Goal: Task Accomplishment & Management: Use online tool/utility

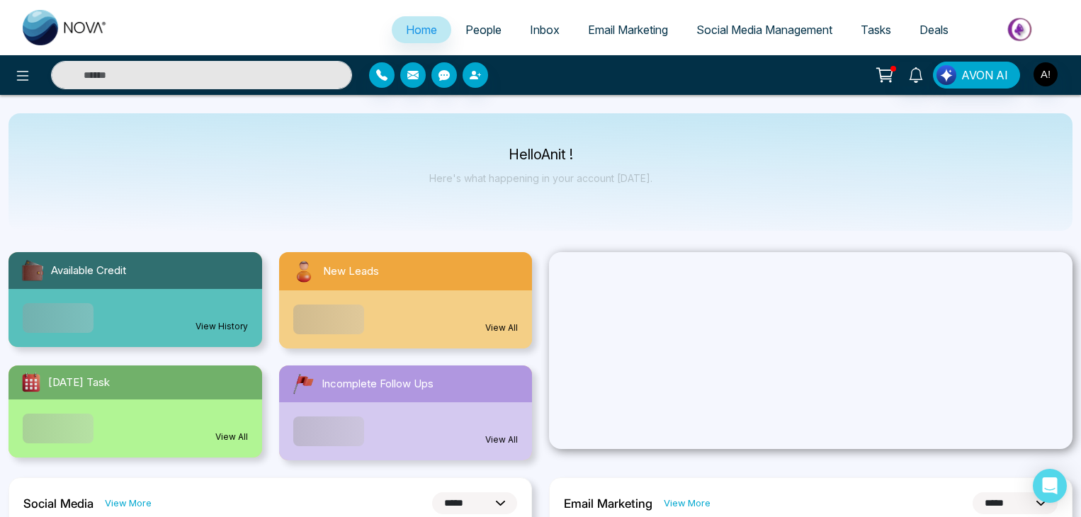
select select "*"
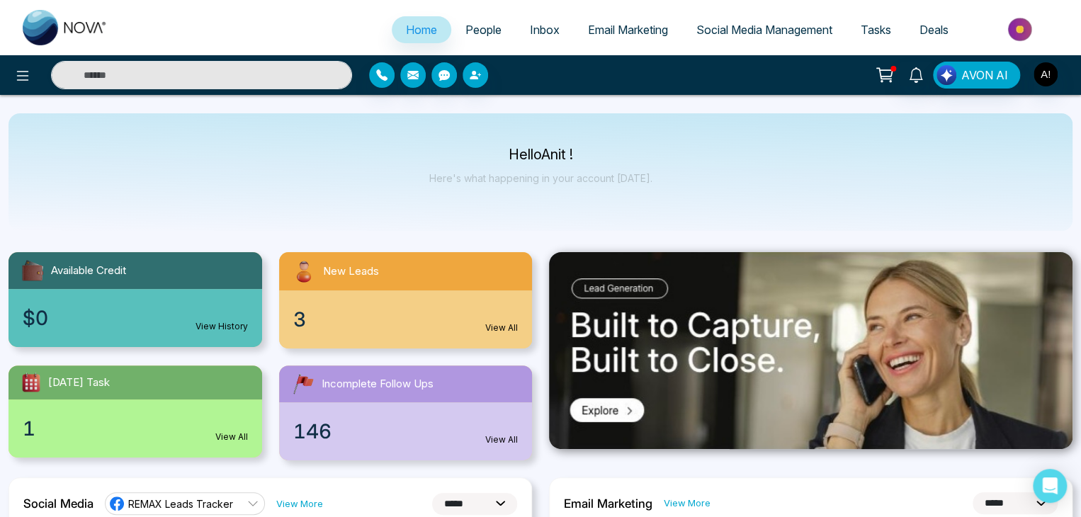
click at [7, 69] on div at bounding box center [180, 75] width 360 height 28
click at [21, 74] on icon at bounding box center [22, 75] width 17 height 17
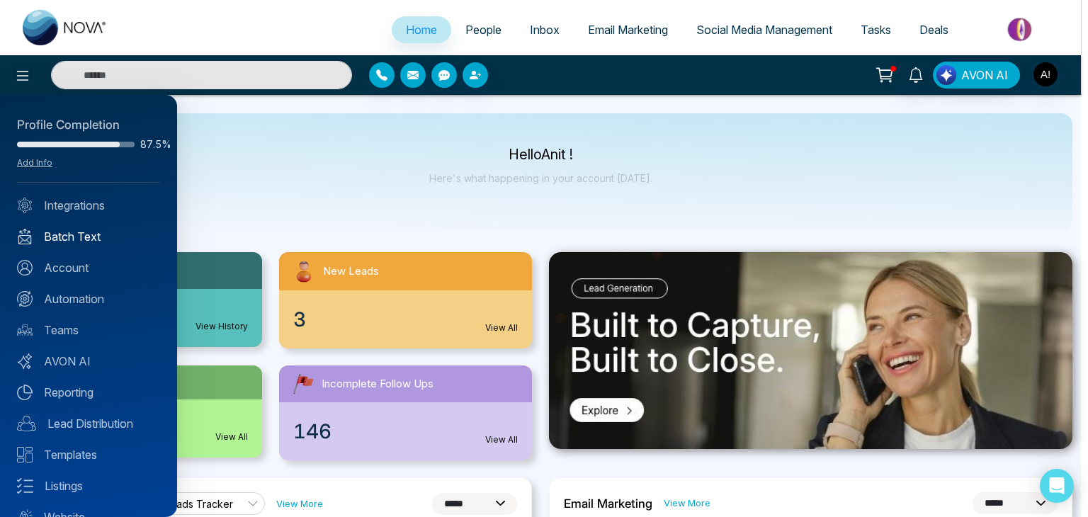
click at [69, 235] on link "Batch Text" at bounding box center [88, 236] width 143 height 17
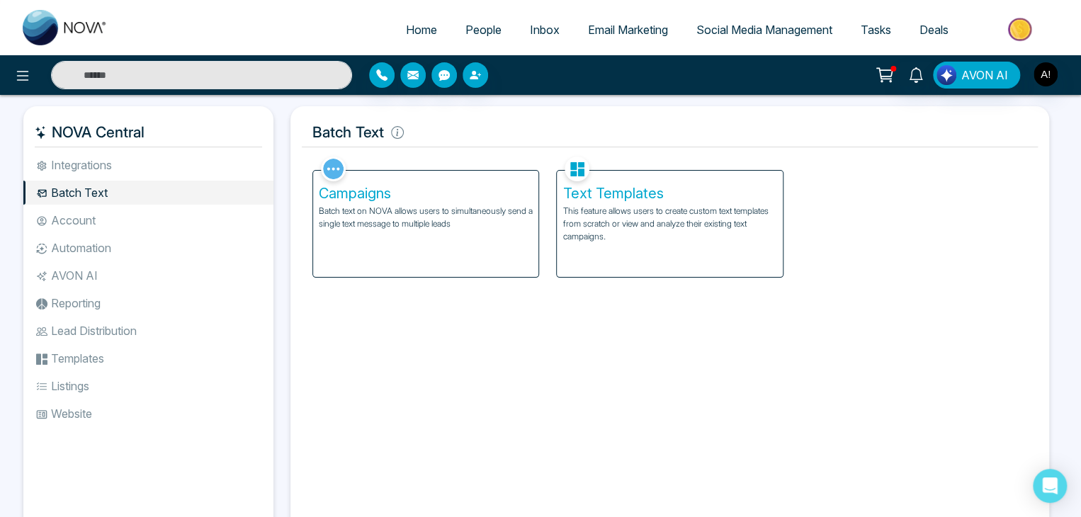
click at [644, 212] on p "This feature allows users to create custom text templates from scratch or view …" at bounding box center [669, 224] width 214 height 38
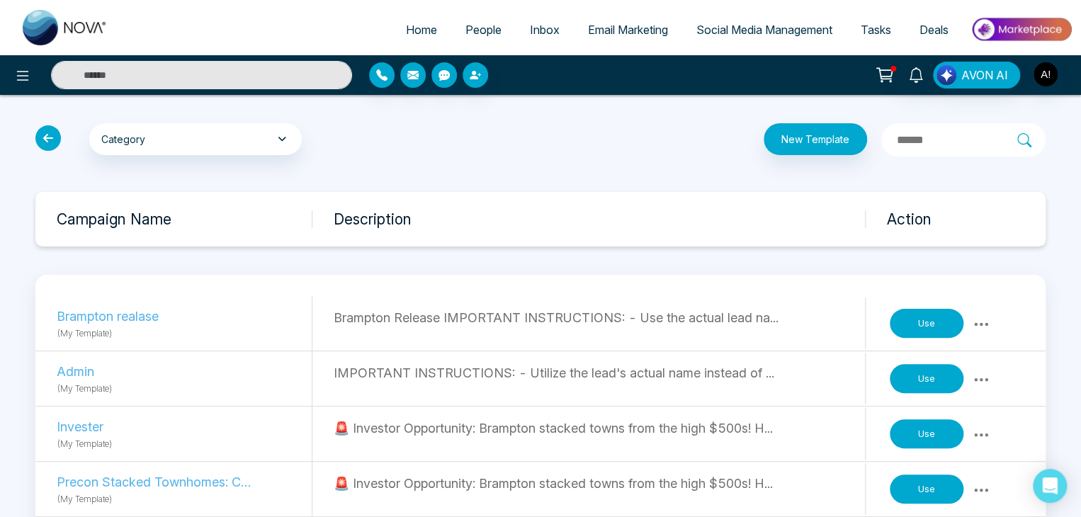
click at [918, 319] on button "Use" at bounding box center [926, 324] width 74 height 30
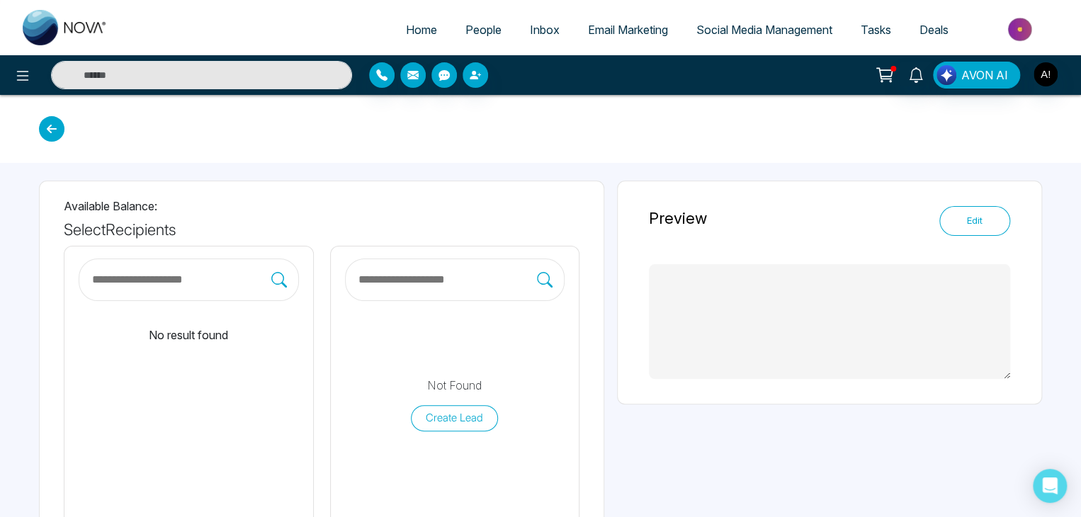
type textarea "**********"
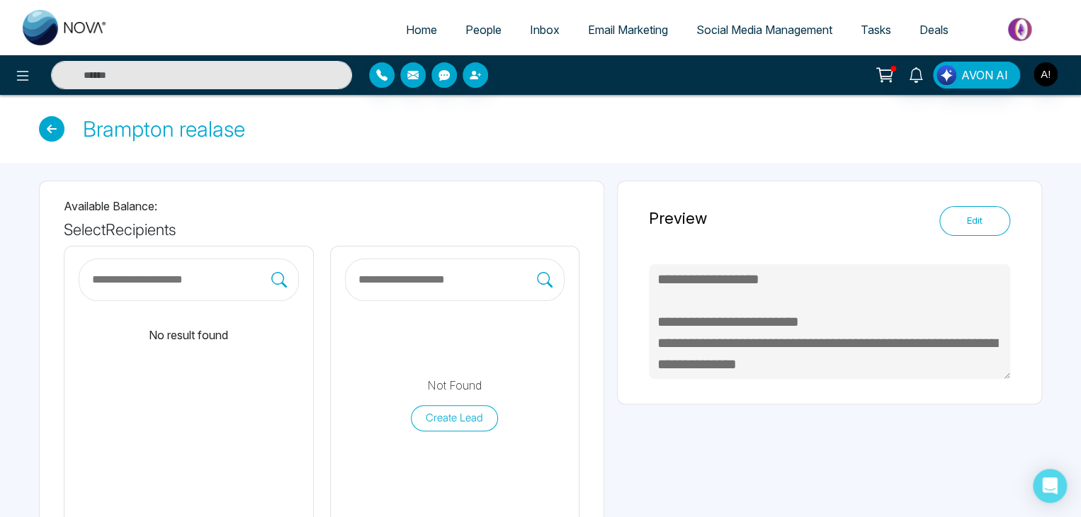
click at [466, 285] on input "text" at bounding box center [447, 280] width 181 height 18
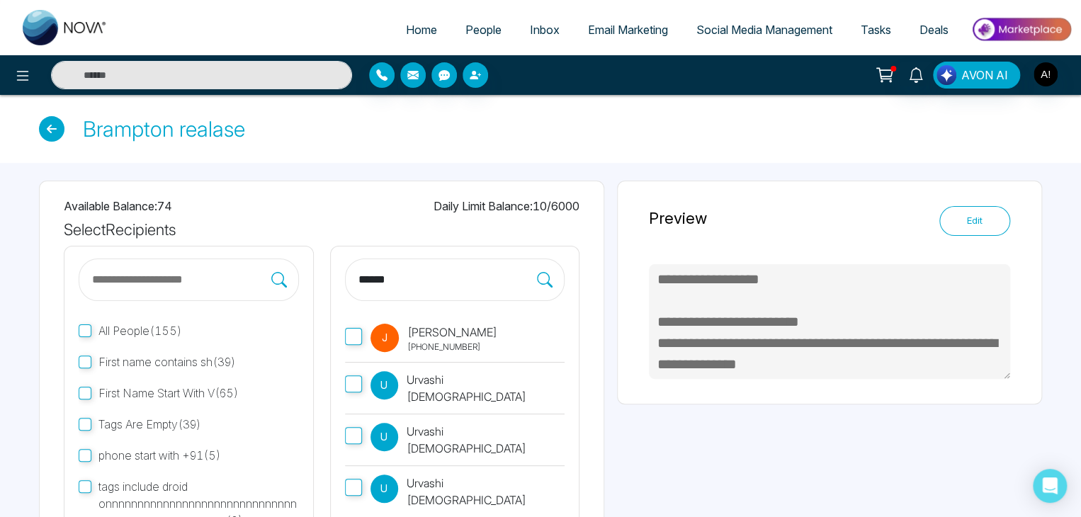
type input "******"
click at [443, 339] on p "[PERSON_NAME]" at bounding box center [452, 332] width 90 height 17
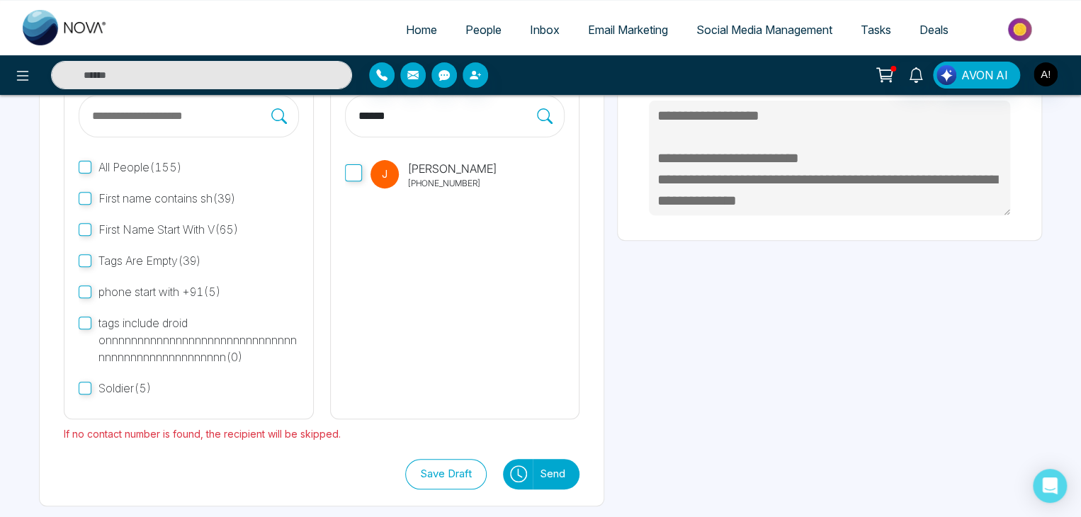
scroll to position [166, 0]
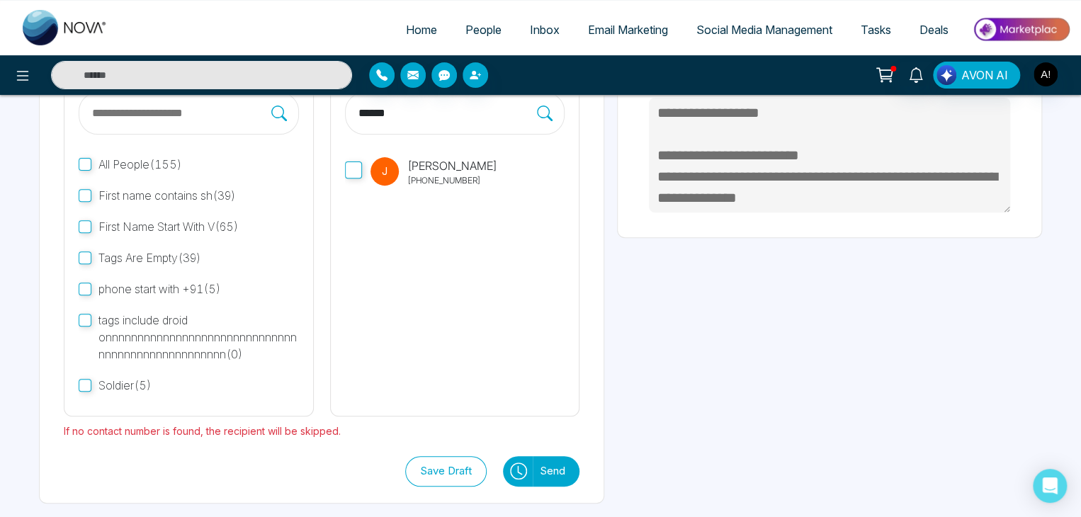
click at [551, 465] on button "Send" at bounding box center [556, 471] width 47 height 30
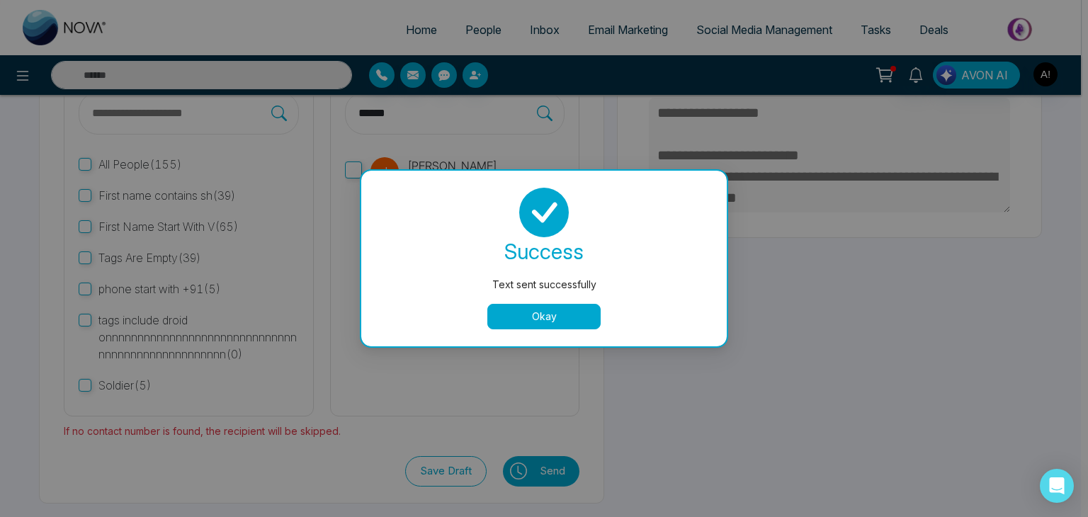
click at [548, 312] on button "Okay" at bounding box center [543, 316] width 113 height 25
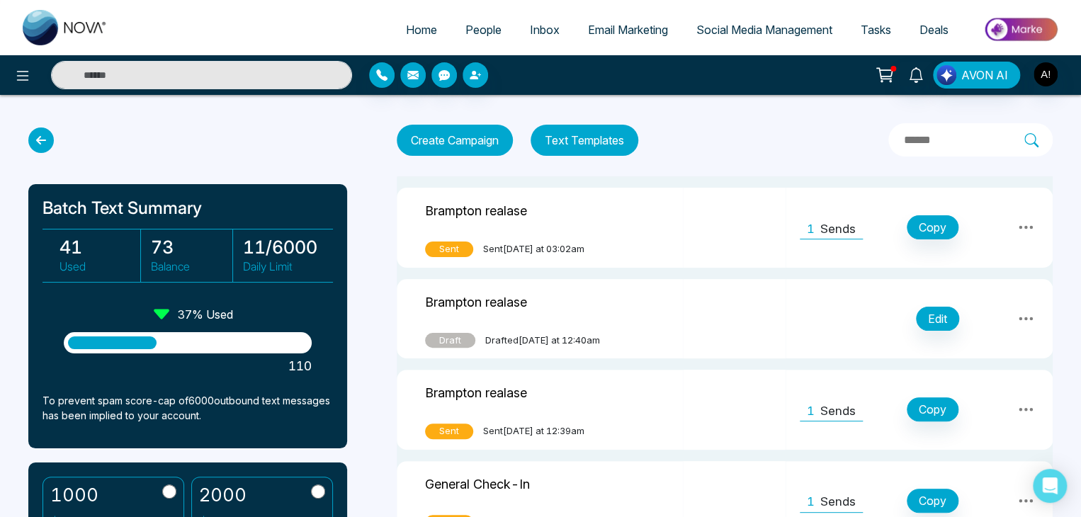
click at [1022, 224] on icon at bounding box center [1025, 227] width 17 height 17
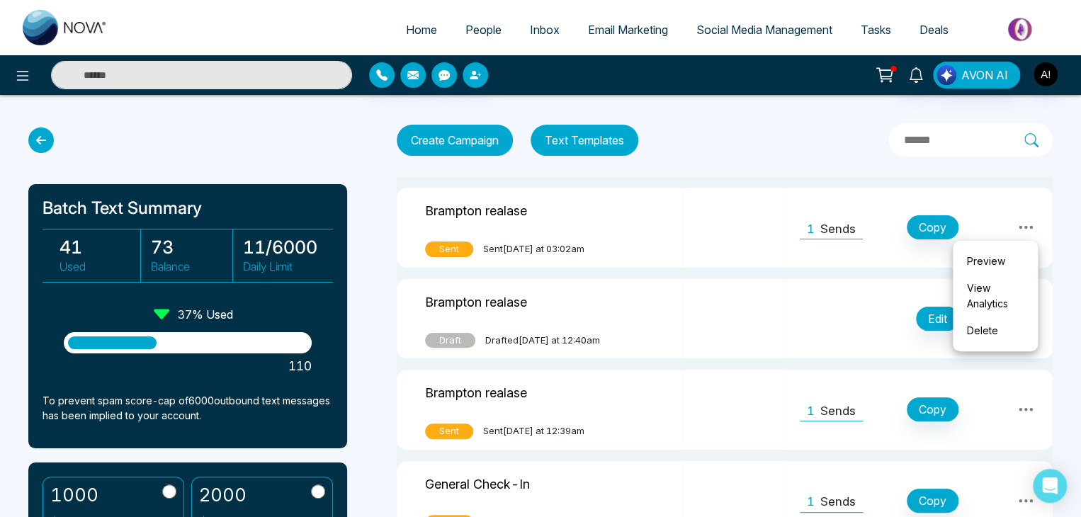
click at [978, 302] on link "View Analytics" at bounding box center [995, 296] width 71 height 42
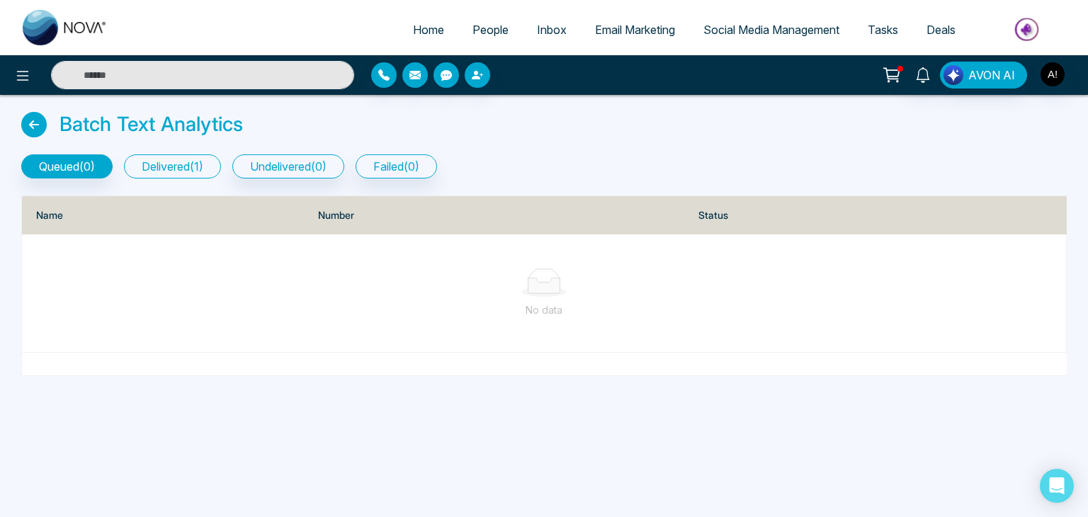
click at [160, 159] on button "delivered ( 1 )" at bounding box center [172, 166] width 97 height 24
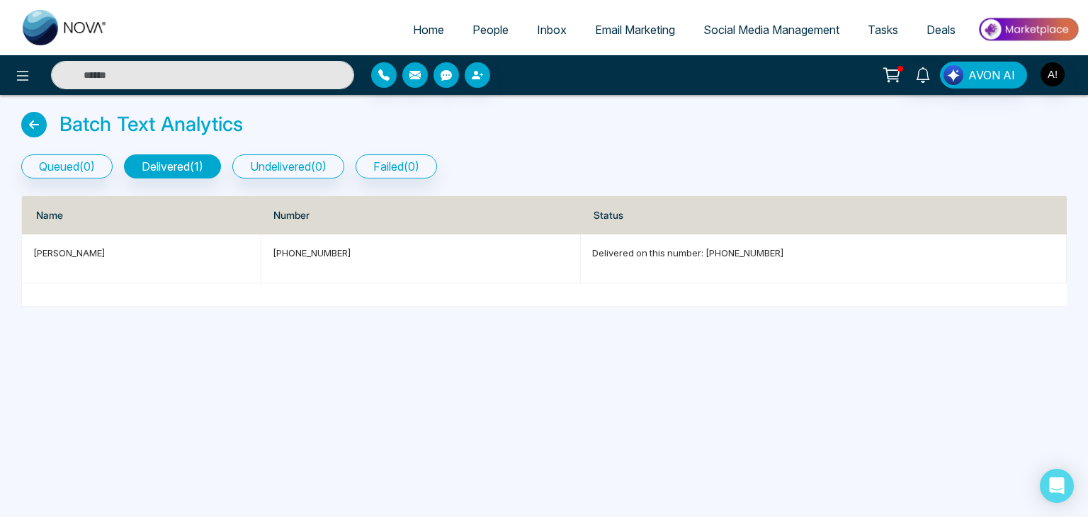
click at [34, 125] on icon at bounding box center [33, 124] width 25 height 25
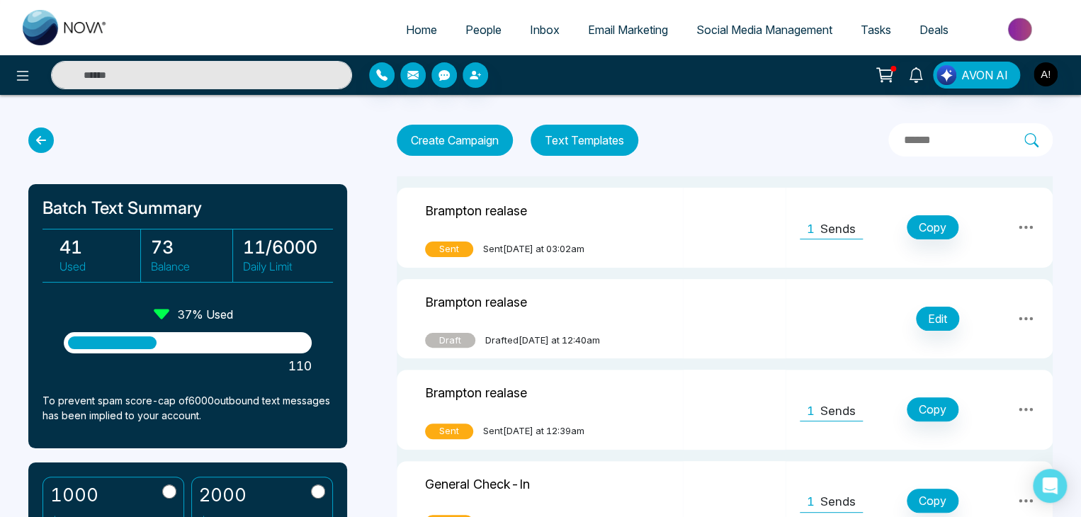
click at [1024, 227] on icon at bounding box center [1025, 228] width 14 height 4
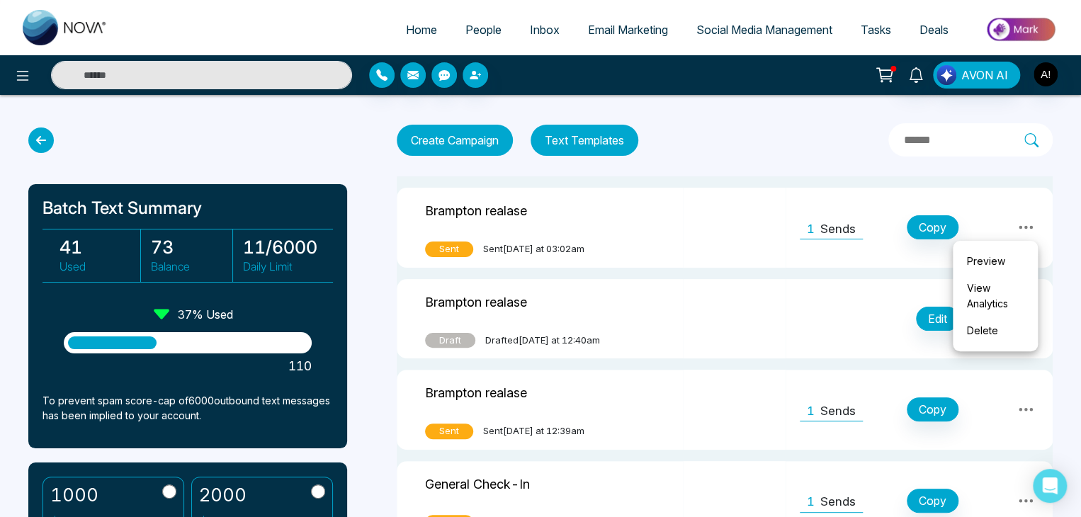
click at [575, 140] on button "Text Templates" at bounding box center [584, 140] width 108 height 31
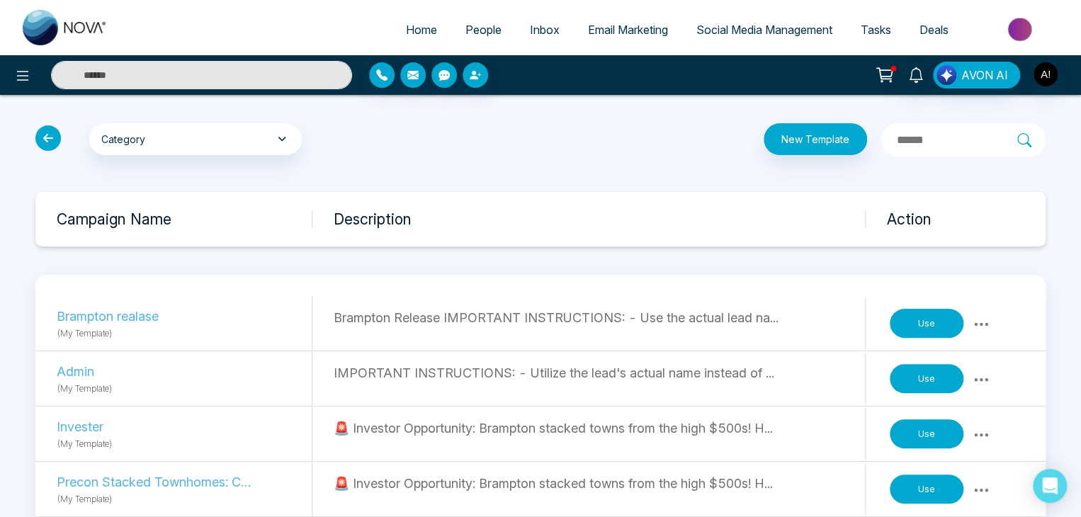
click at [912, 324] on button "Use" at bounding box center [926, 324] width 74 height 30
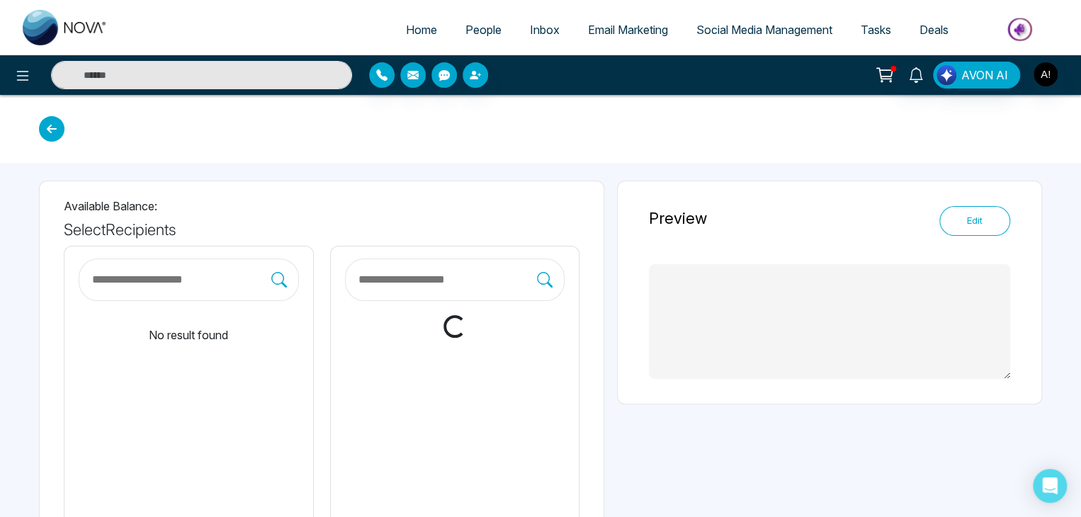
type textarea "**********"
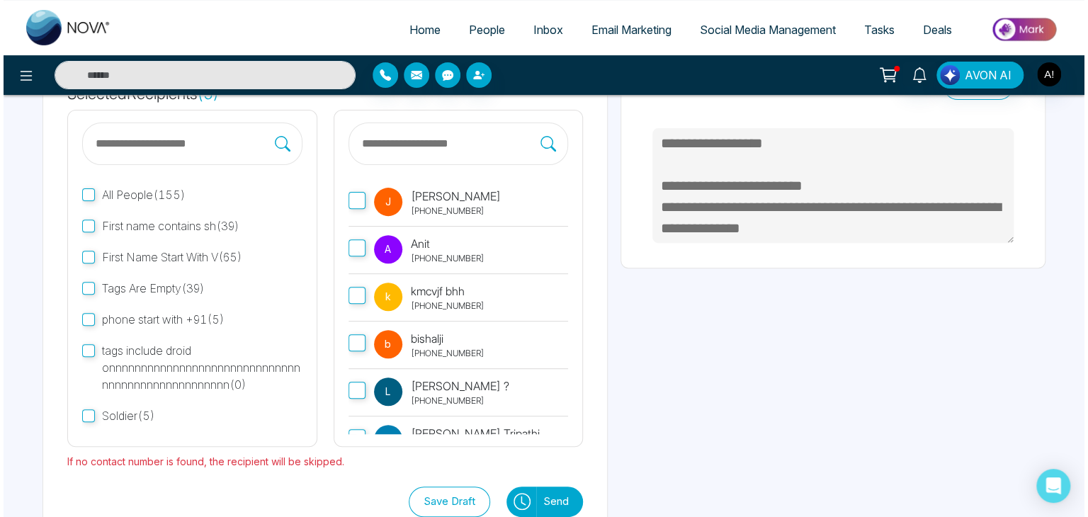
scroll to position [170, 0]
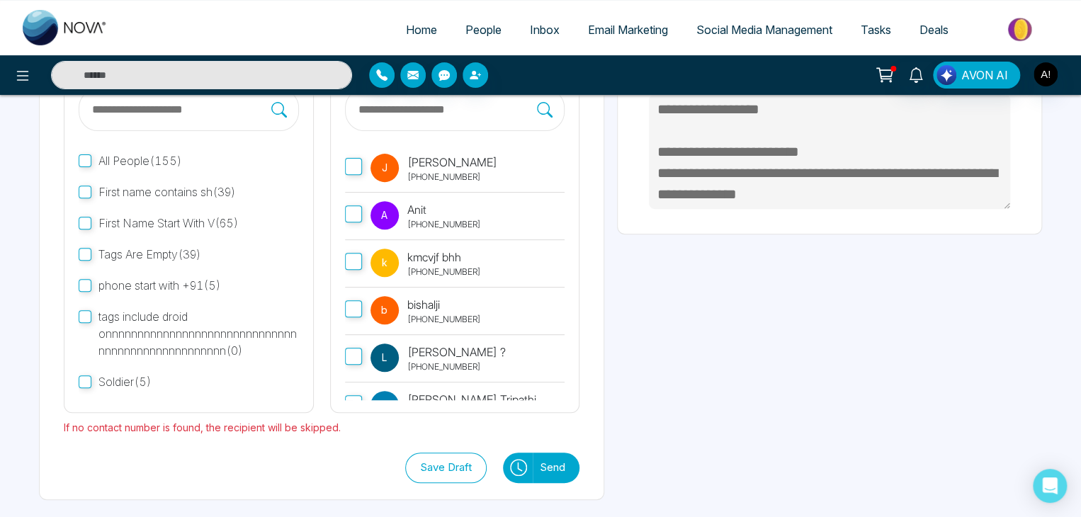
click at [548, 460] on button "Send" at bounding box center [556, 468] width 47 height 30
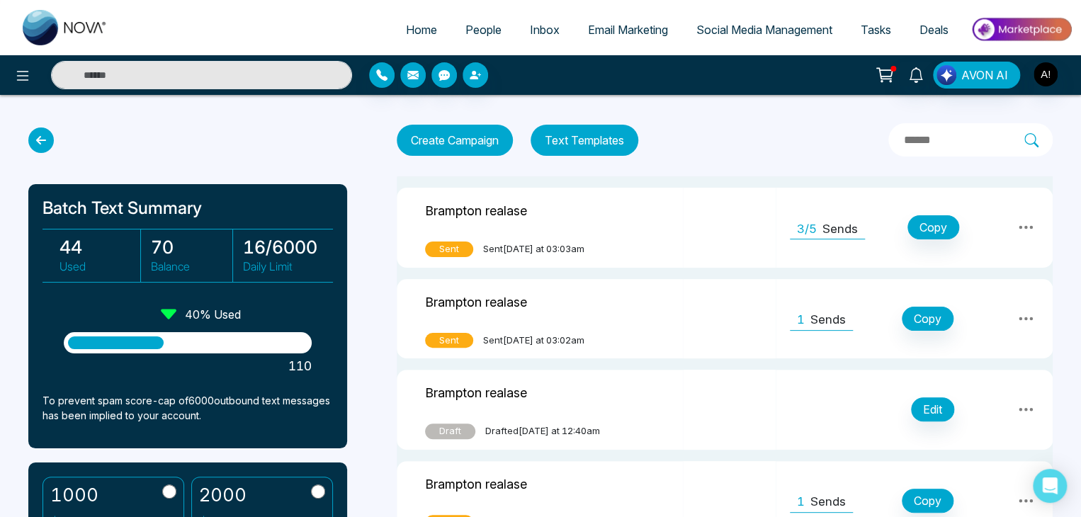
click at [818, 224] on div "3/5 Sends" at bounding box center [827, 227] width 75 height 24
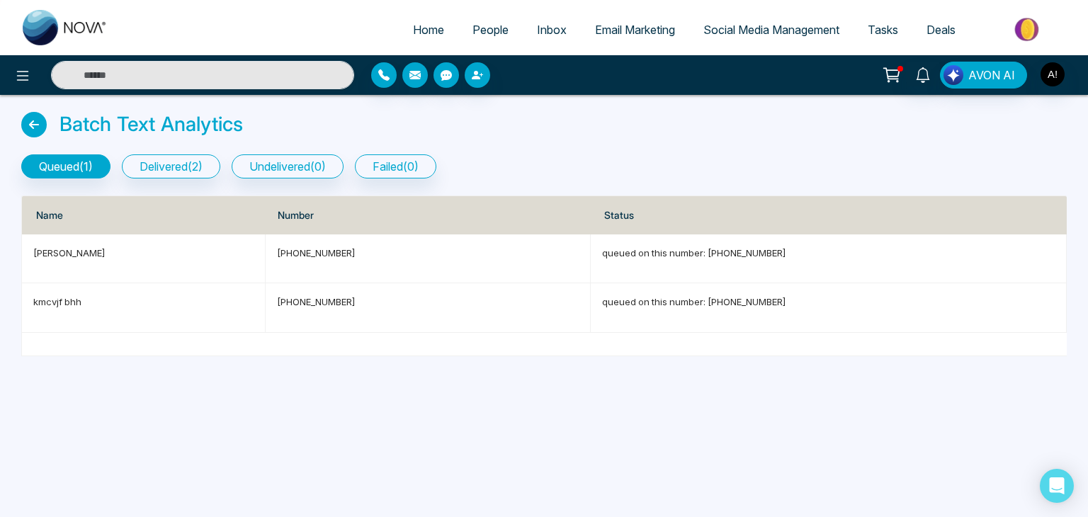
click at [24, 123] on icon at bounding box center [33, 124] width 25 height 25
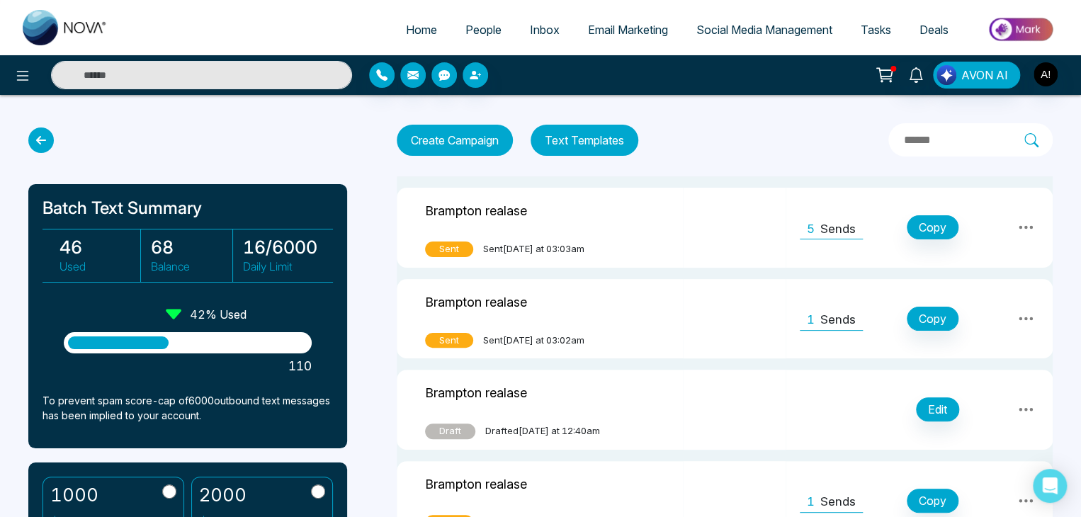
click at [1026, 228] on icon at bounding box center [1025, 227] width 17 height 17
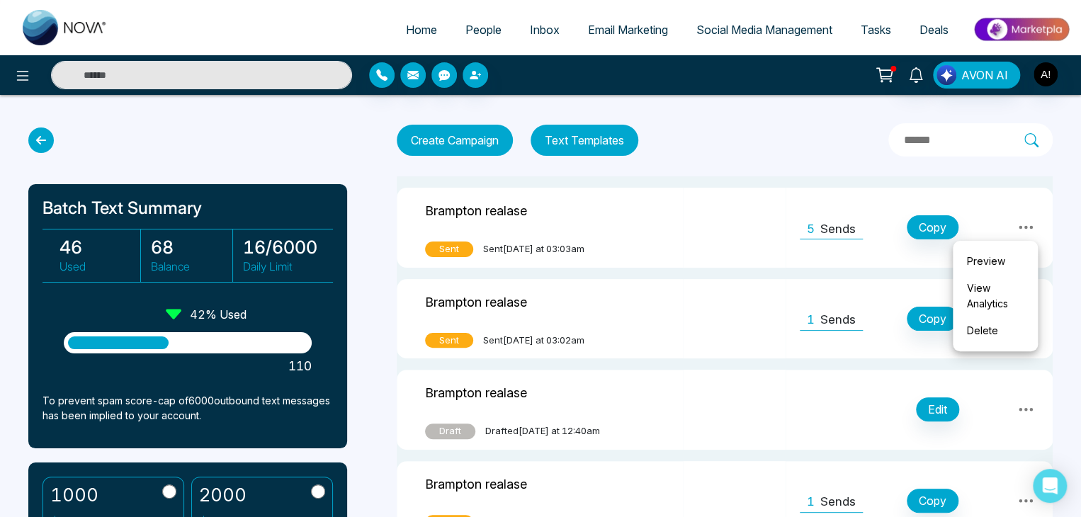
click at [984, 295] on link "View Analytics" at bounding box center [995, 296] width 71 height 42
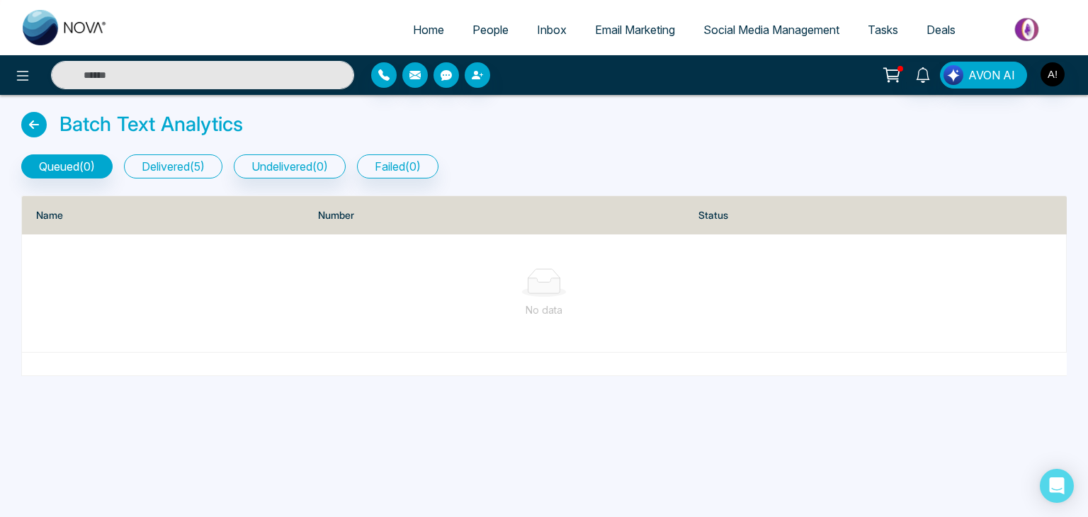
click at [187, 169] on button "delivered ( 5 )" at bounding box center [173, 166] width 98 height 24
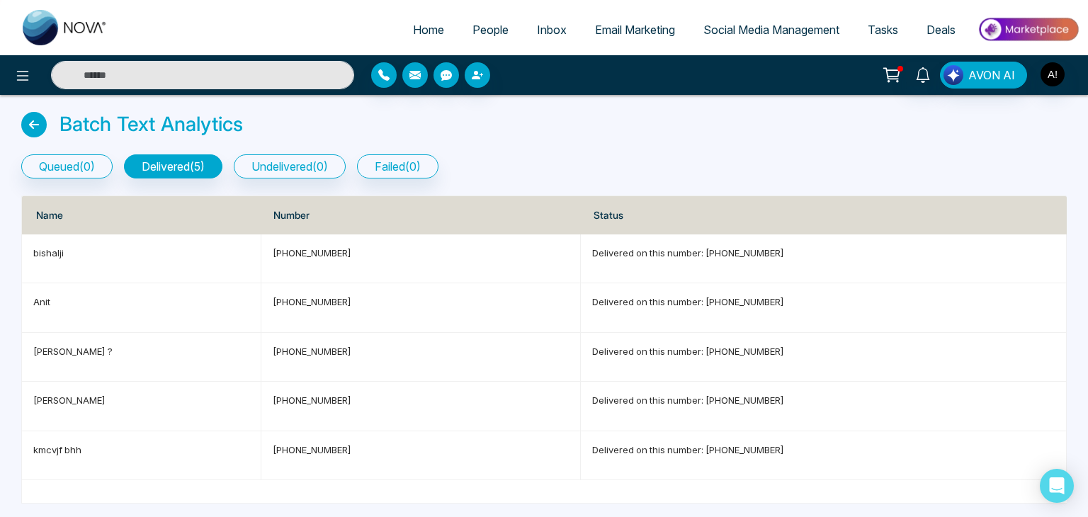
click at [33, 122] on icon at bounding box center [33, 124] width 25 height 25
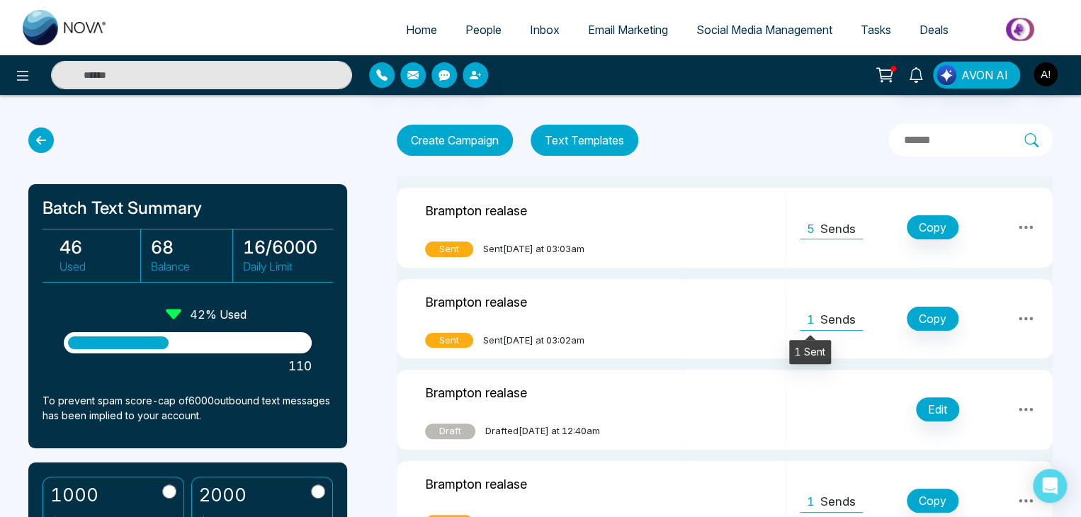
click at [809, 319] on span "1" at bounding box center [811, 320] width 8 height 18
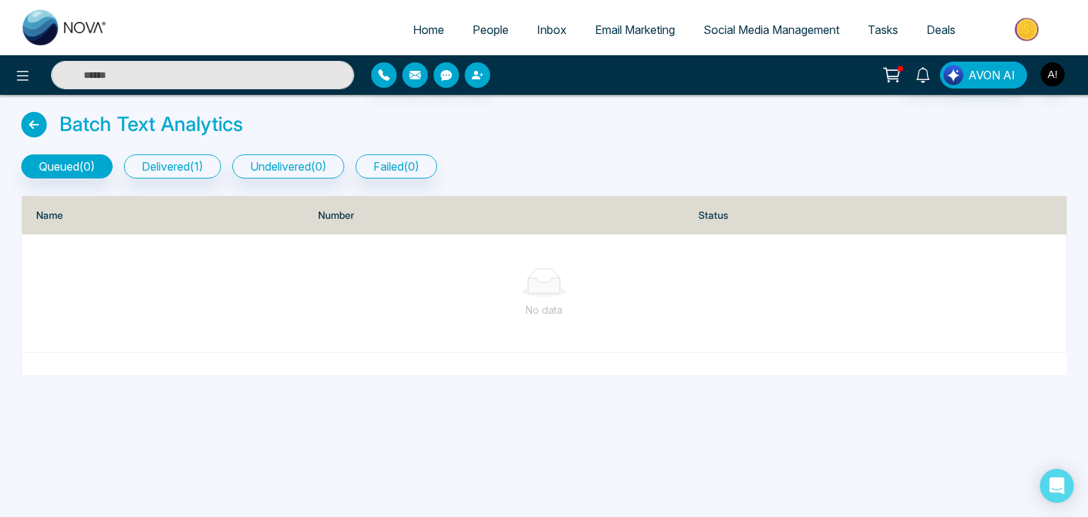
click at [29, 128] on icon at bounding box center [33, 124] width 25 height 25
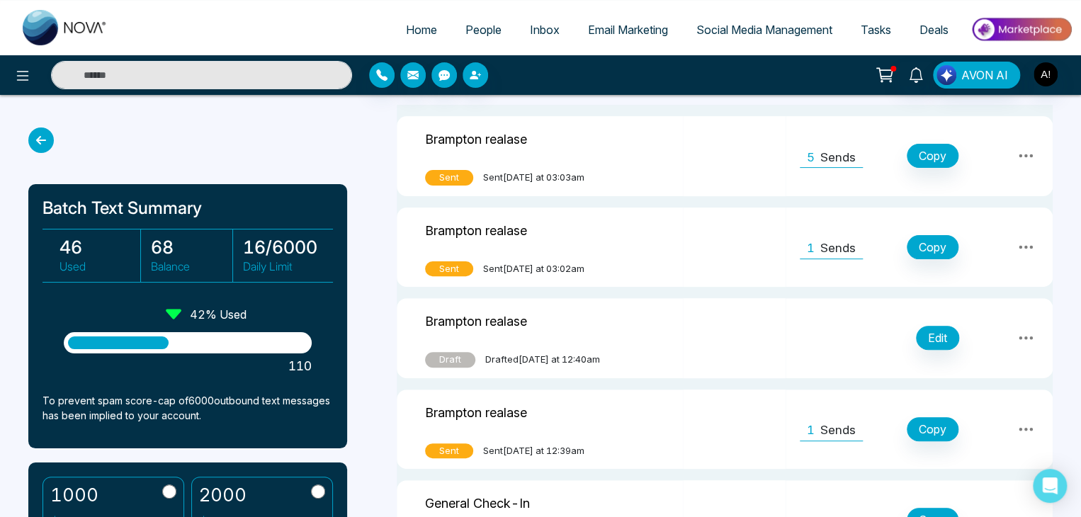
scroll to position [85, 0]
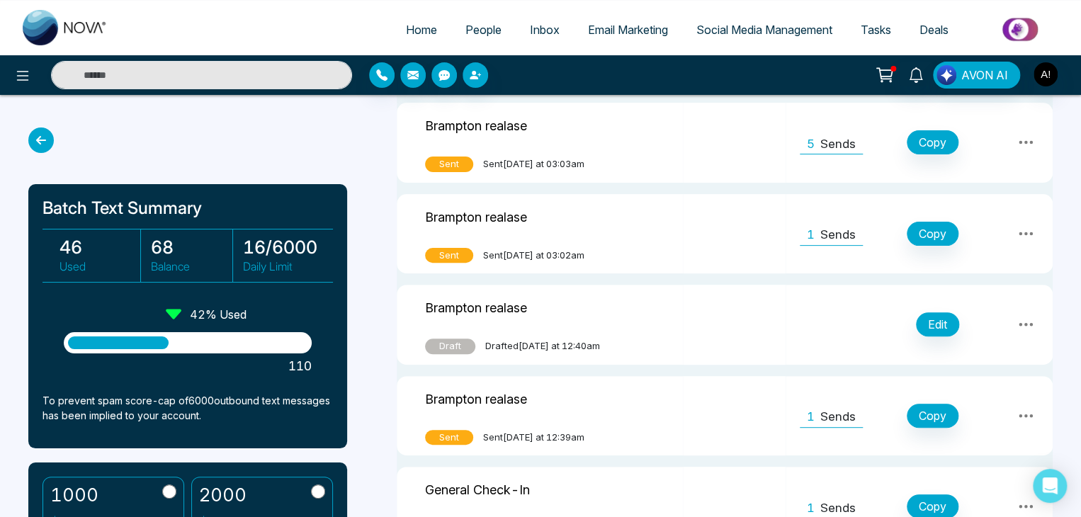
click at [826, 231] on p "Sends" at bounding box center [837, 235] width 35 height 18
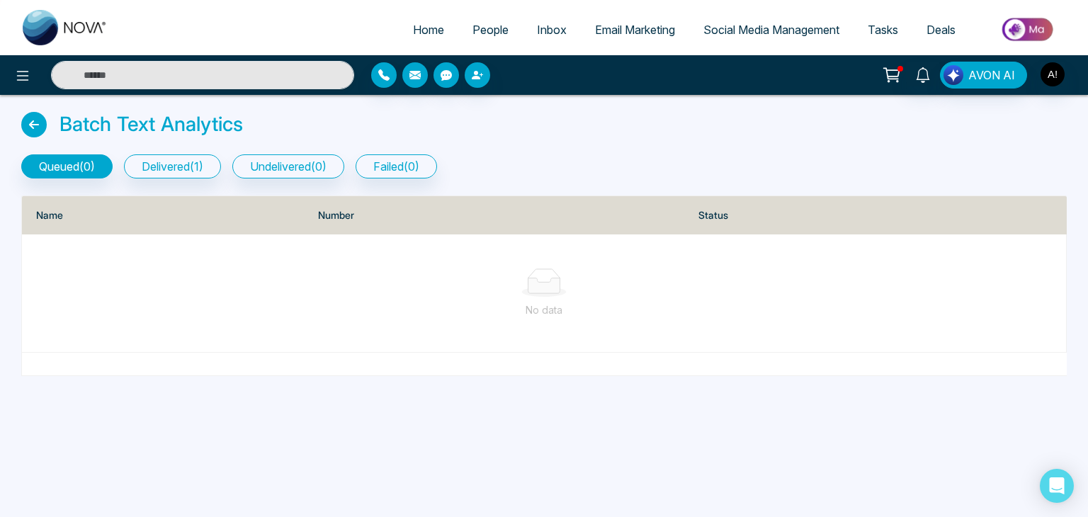
click at [478, 30] on span "People" at bounding box center [490, 30] width 36 height 14
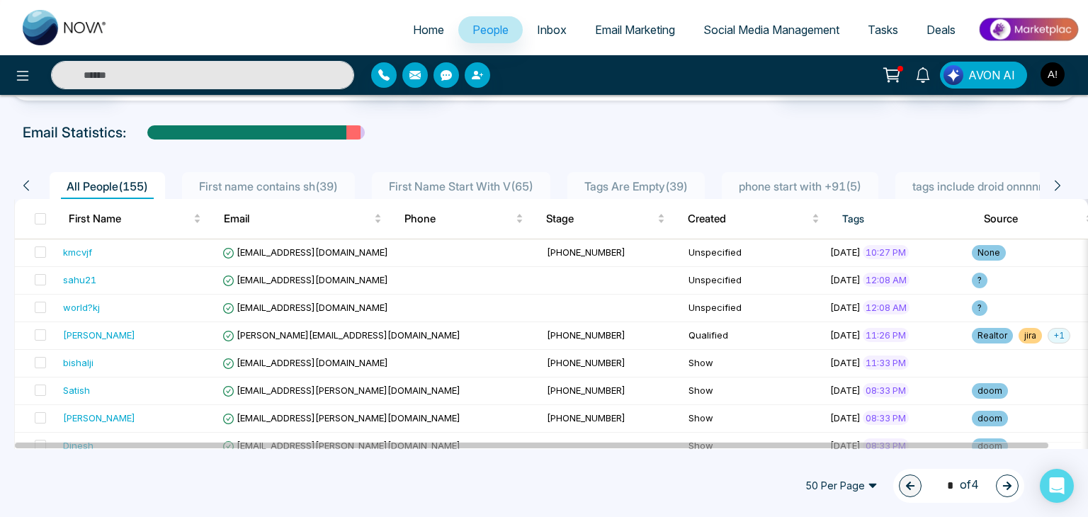
scroll to position [52, 0]
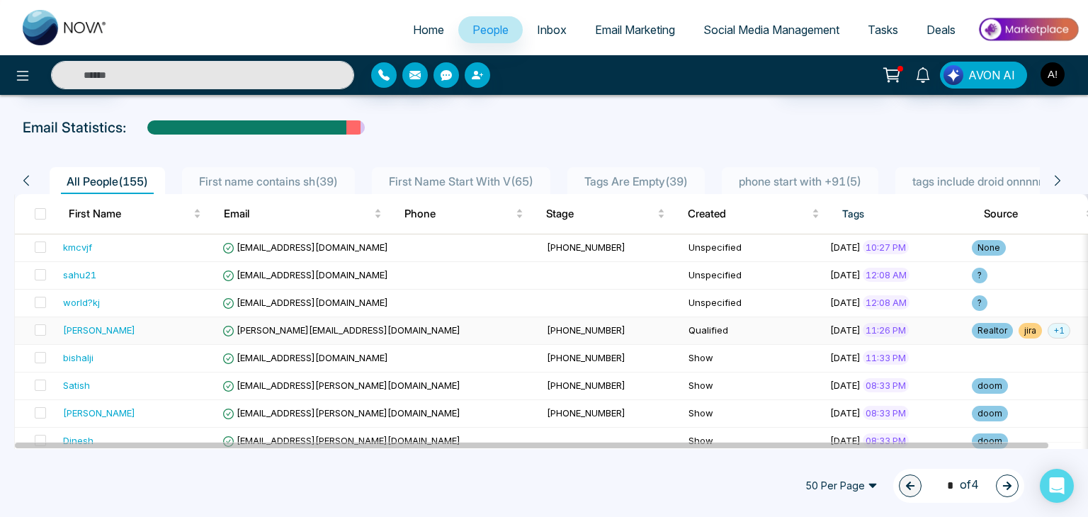
click at [49, 332] on td at bounding box center [36, 331] width 42 height 28
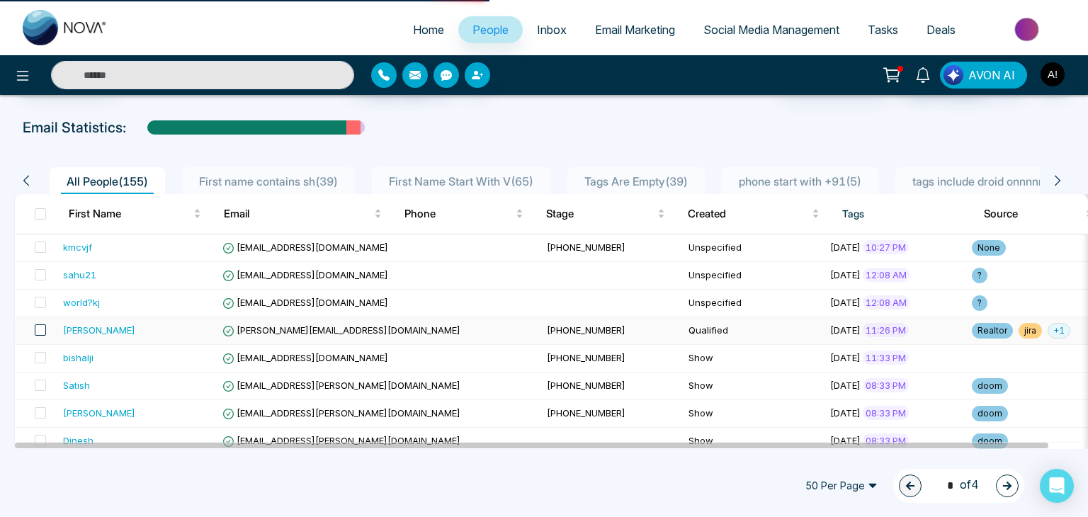
click at [35, 330] on span at bounding box center [40, 329] width 11 height 11
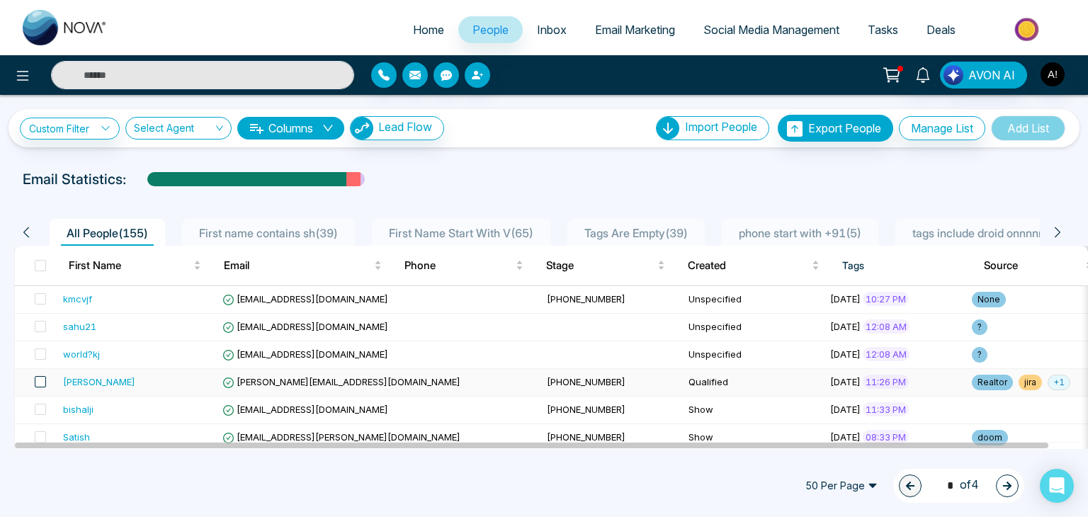
click at [39, 382] on span at bounding box center [40, 381] width 11 height 11
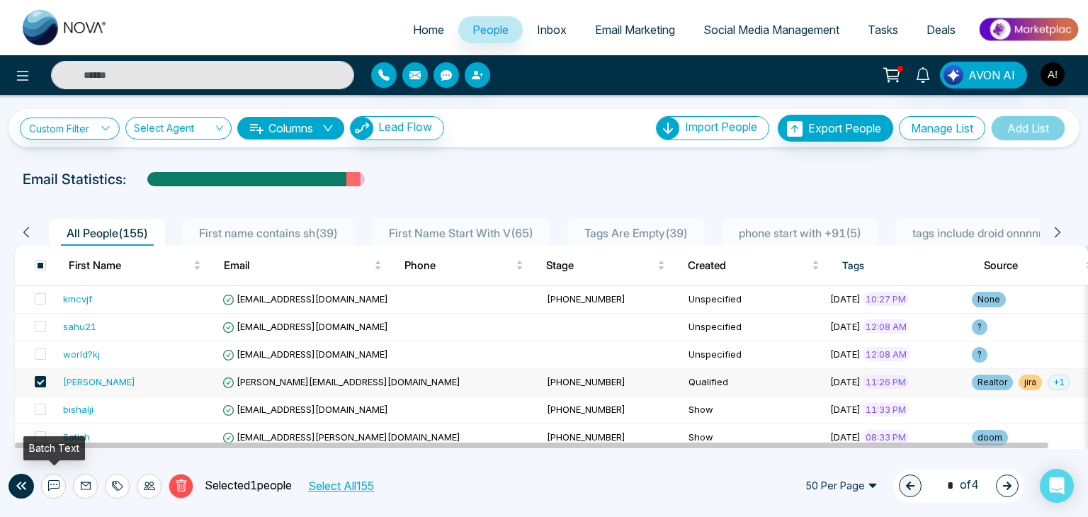
click at [54, 489] on icon at bounding box center [53, 485] width 11 height 11
click at [52, 485] on icon at bounding box center [53, 485] width 11 height 11
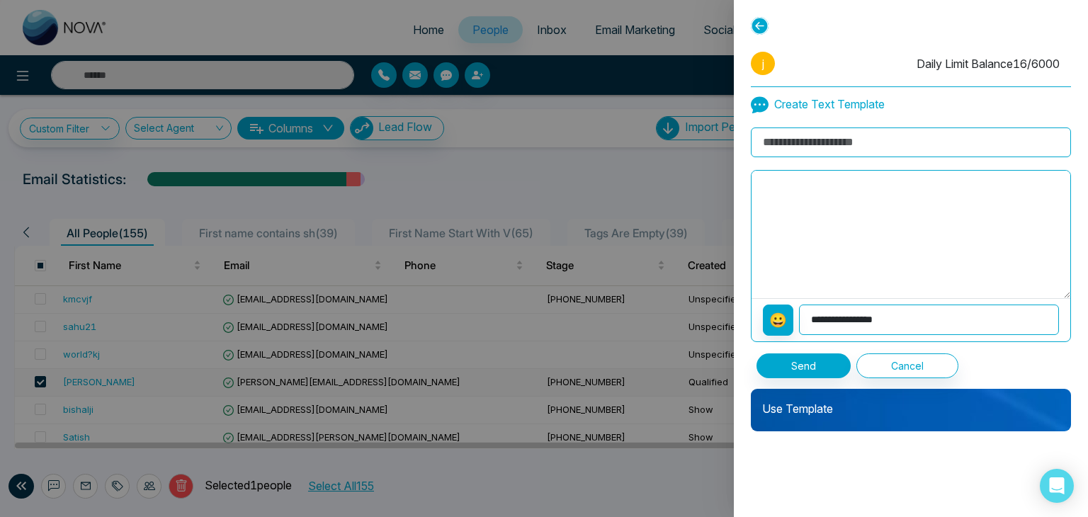
click at [763, 23] on icon at bounding box center [760, 26] width 18 height 18
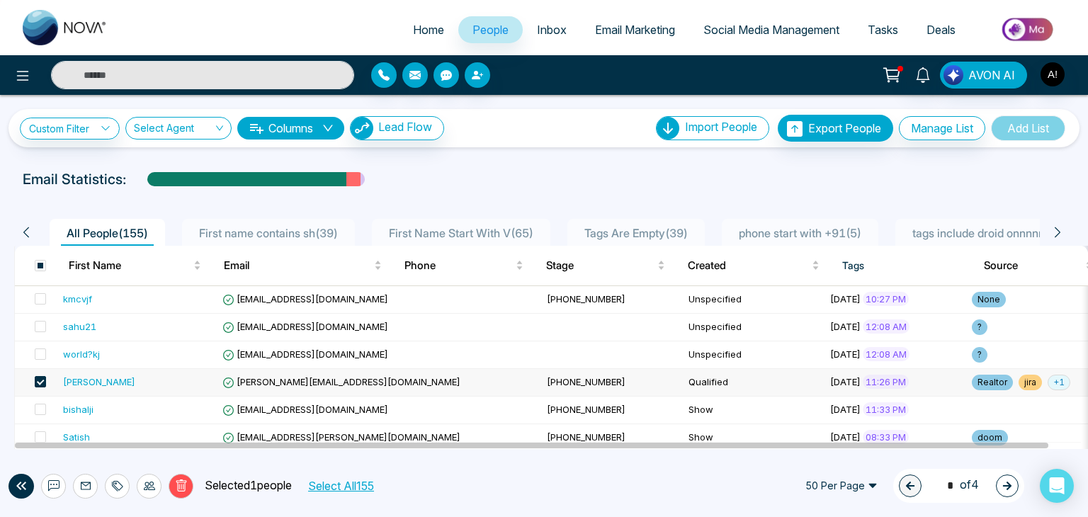
click at [283, 227] on span "First name contains sh ( 39 )" at bounding box center [268, 233] width 150 height 14
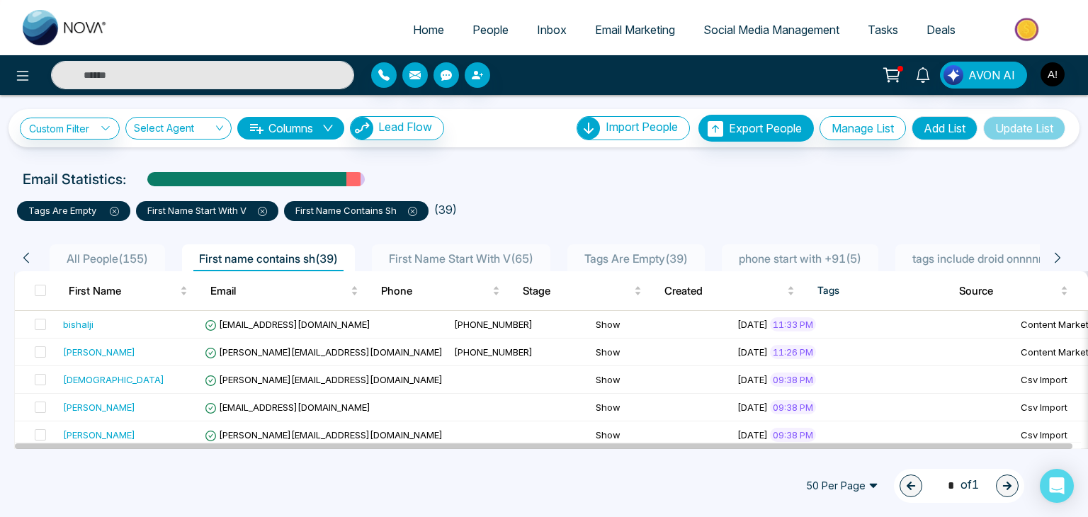
click at [265, 210] on icon at bounding box center [263, 212] width 4 height 4
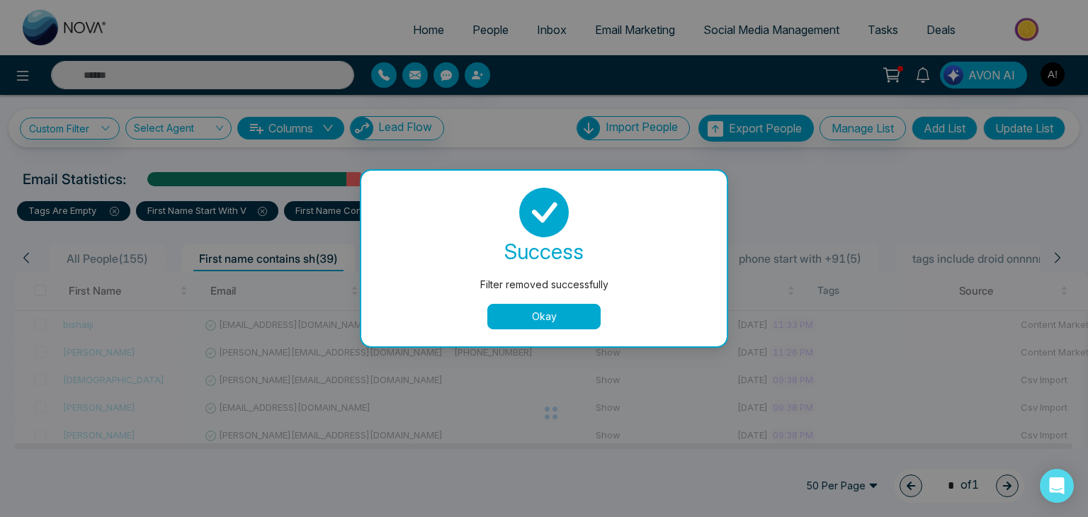
click at [522, 314] on button "Okay" at bounding box center [543, 316] width 113 height 25
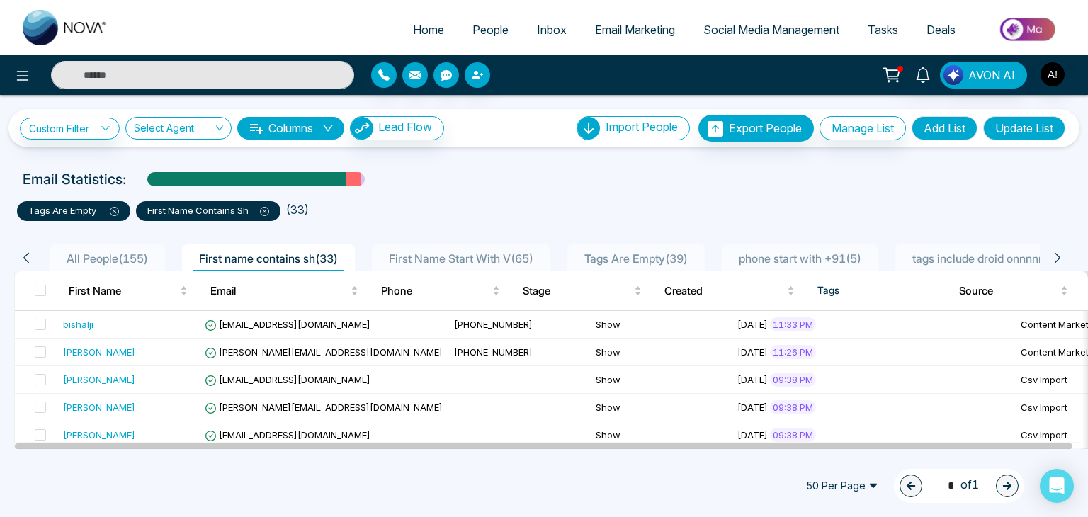
click at [269, 207] on icon at bounding box center [264, 211] width 9 height 9
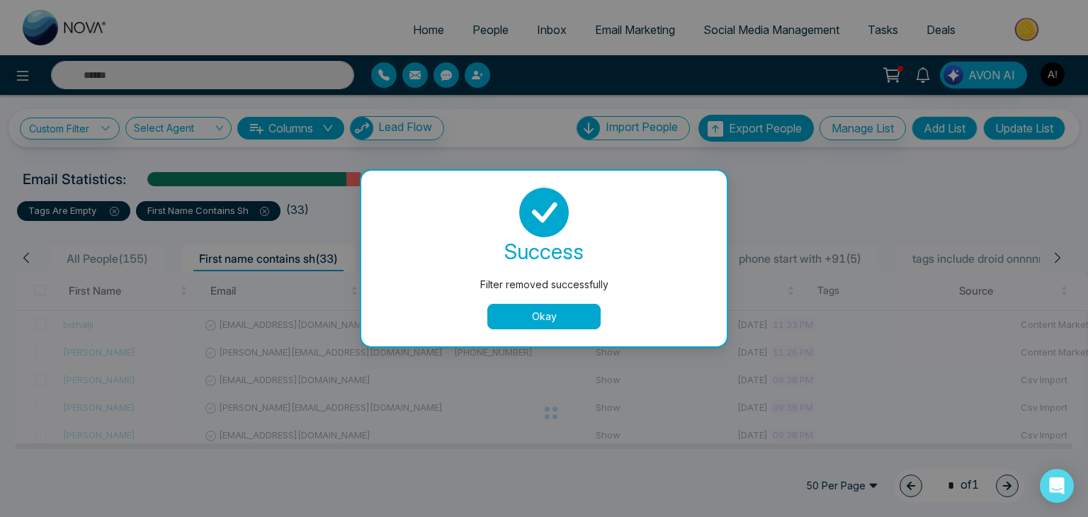
click at [522, 312] on button "Okay" at bounding box center [543, 316] width 113 height 25
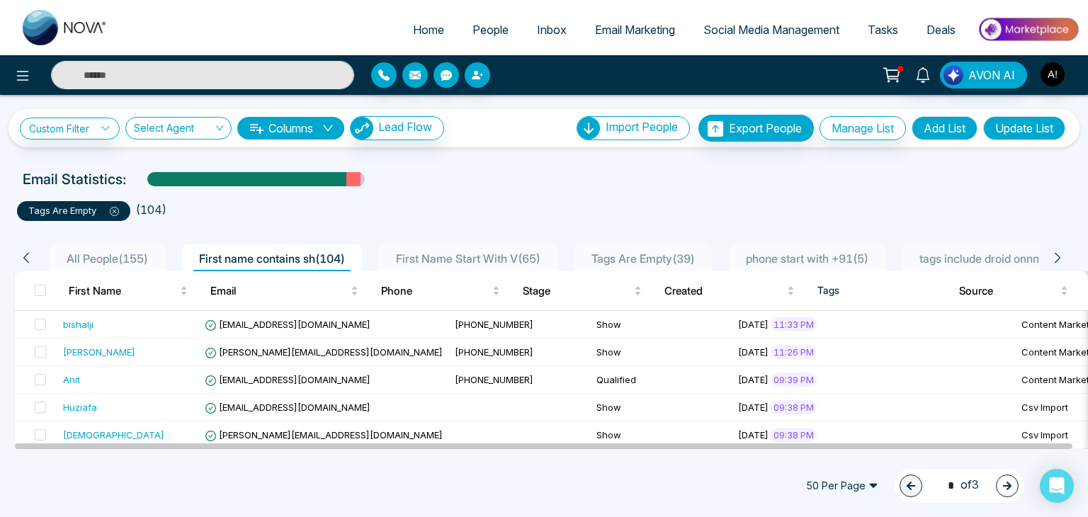
click at [492, 253] on span "First Name Start With V ( 65 )" at bounding box center [468, 258] width 156 height 14
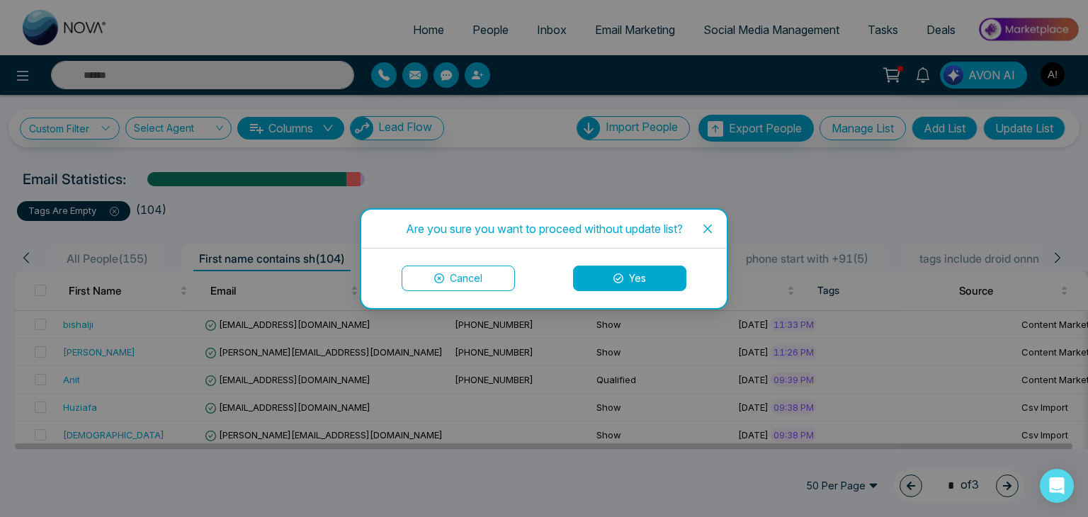
click at [618, 275] on icon at bounding box center [618, 278] width 10 height 10
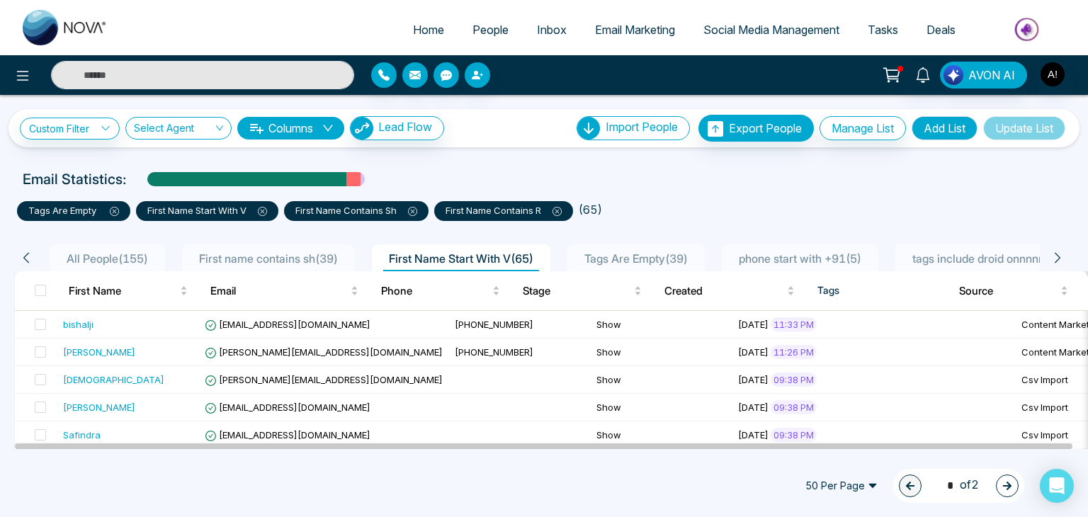
click at [562, 211] on icon at bounding box center [556, 211] width 9 height 9
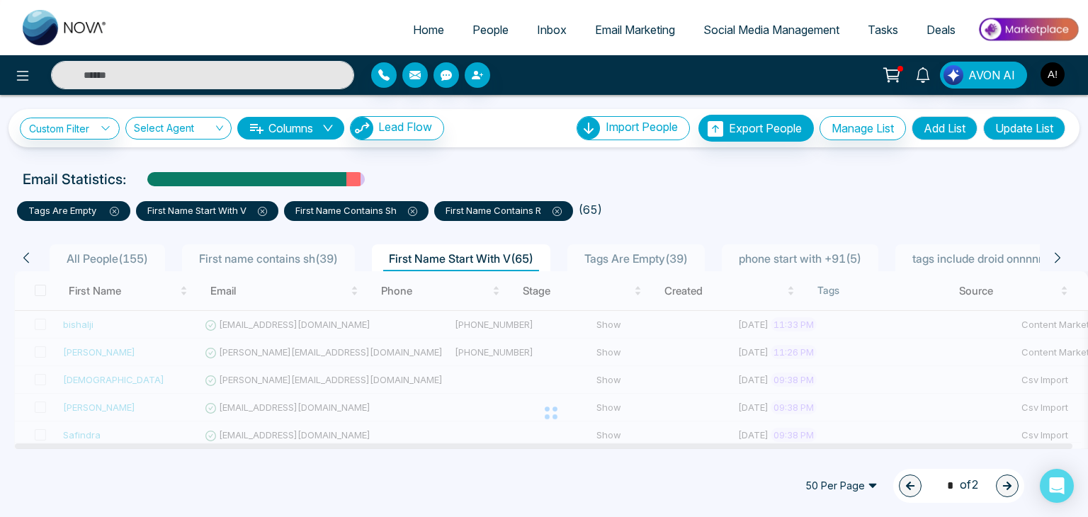
click at [416, 208] on div at bounding box center [543, 213] width 331 height 50
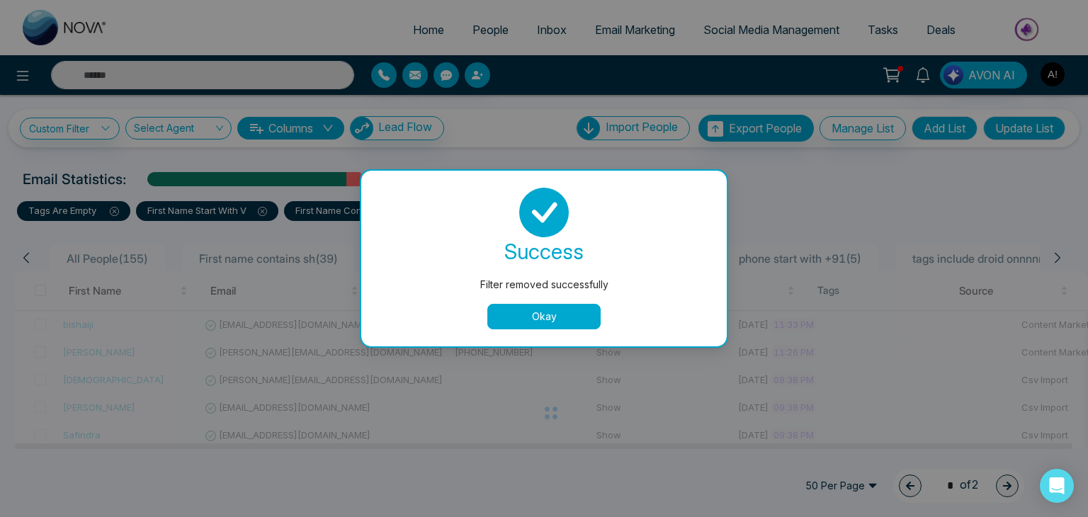
click at [508, 316] on button "Okay" at bounding box center [543, 316] width 113 height 25
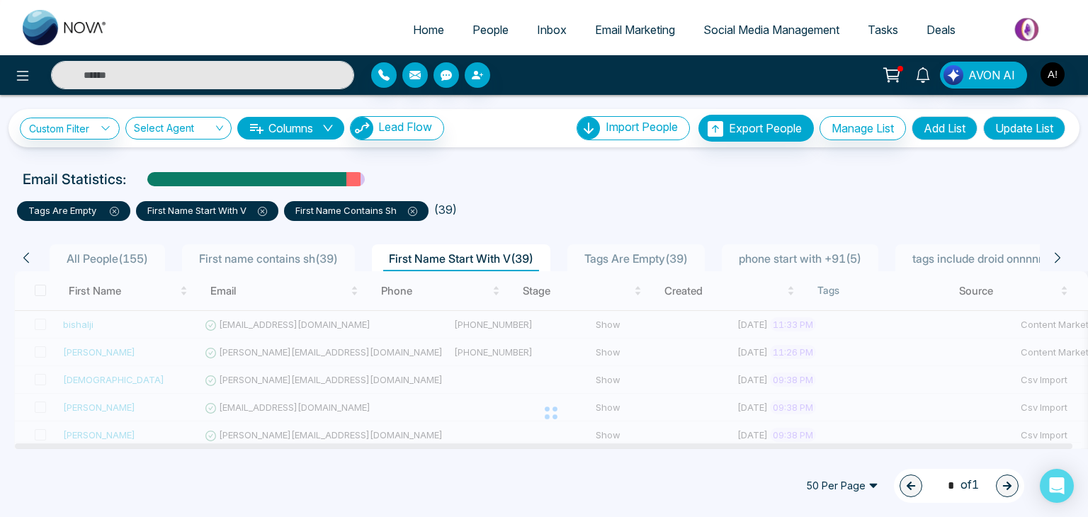
click at [263, 207] on icon at bounding box center [262, 211] width 9 height 9
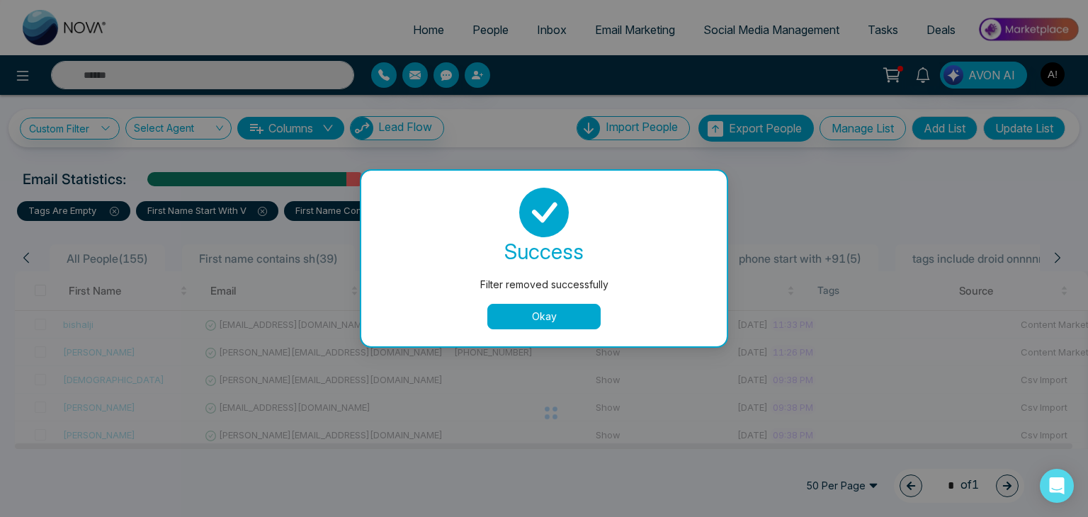
drag, startPoint x: 557, startPoint y: 322, endPoint x: 270, endPoint y: 217, distance: 305.4
click at [557, 322] on button "Okay" at bounding box center [543, 316] width 113 height 25
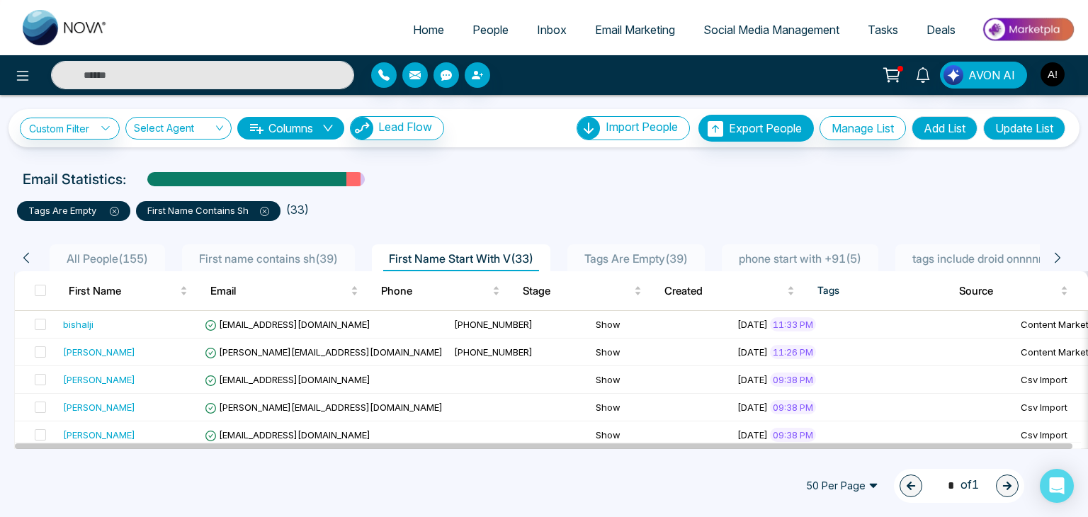
click at [269, 210] on icon at bounding box center [264, 211] width 9 height 9
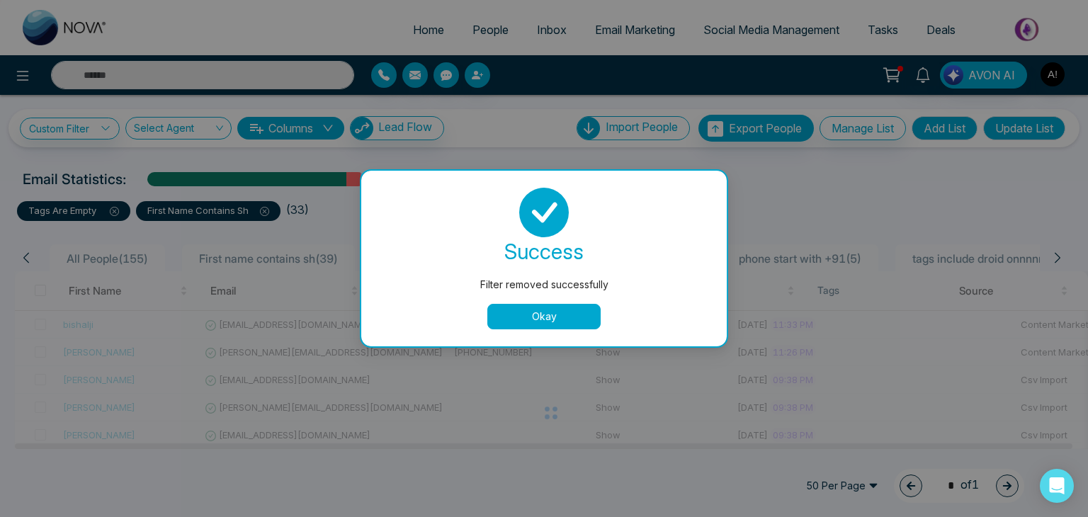
click at [544, 319] on button "Okay" at bounding box center [543, 316] width 113 height 25
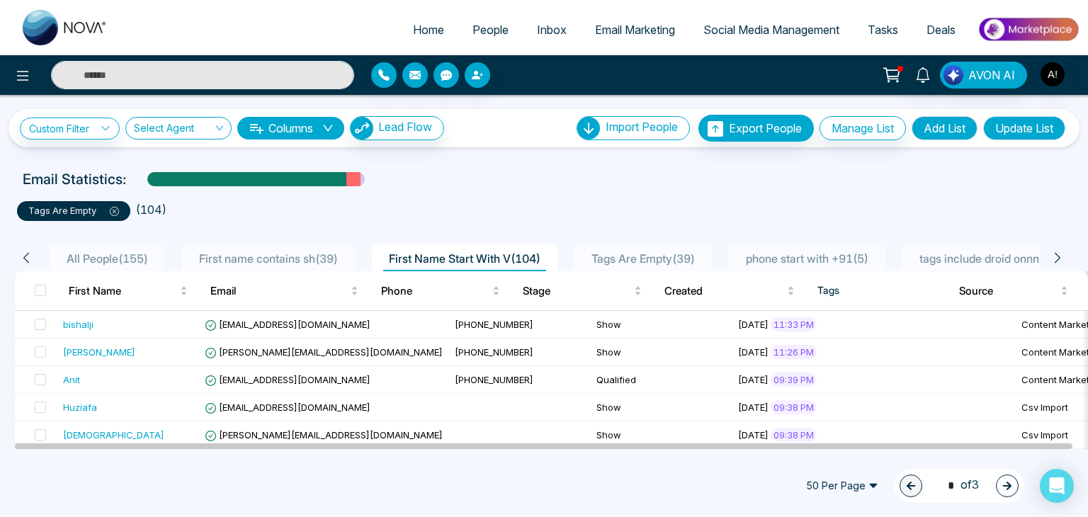
click at [660, 255] on span "Tags Are Empty ( 39 )" at bounding box center [643, 258] width 115 height 14
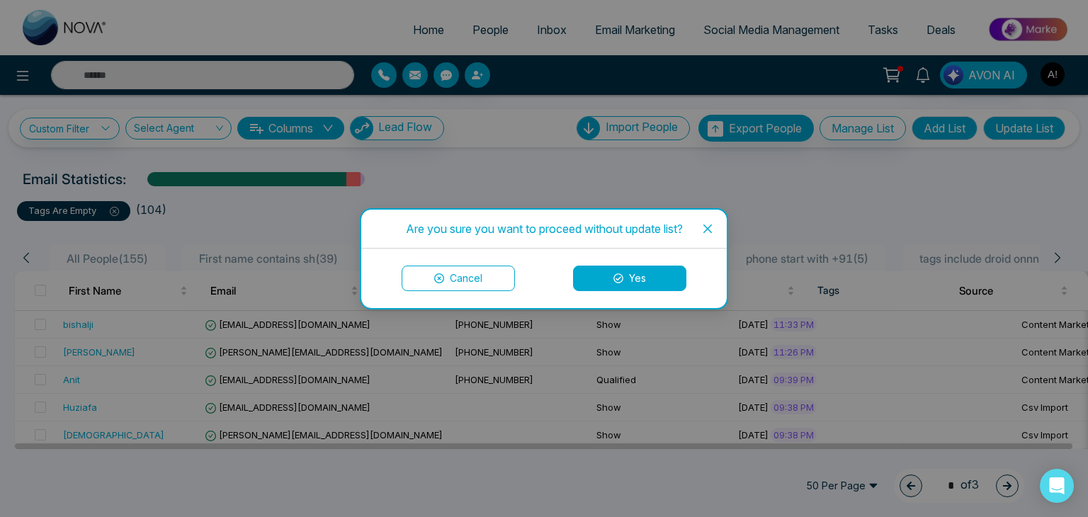
click at [623, 280] on button "Yes" at bounding box center [629, 278] width 113 height 25
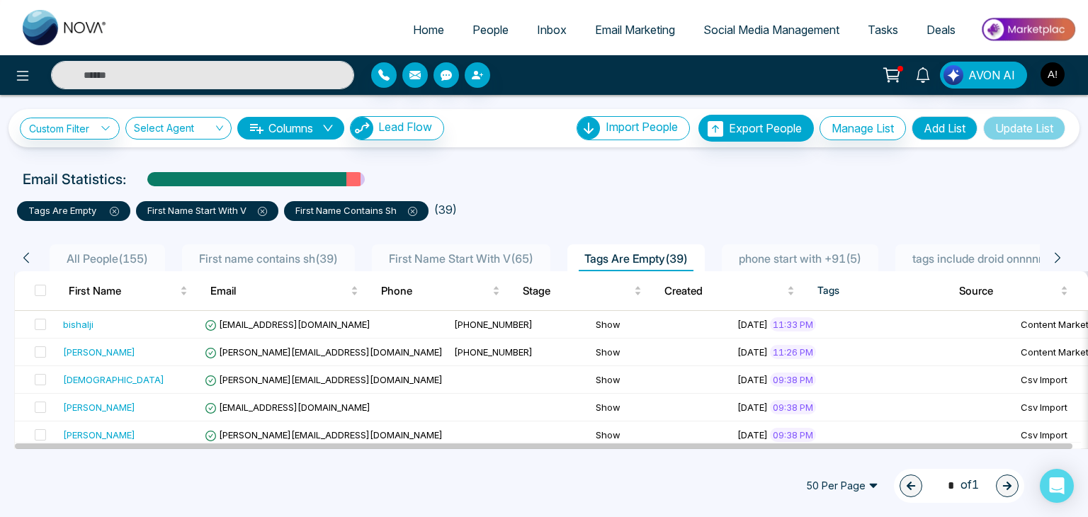
click at [263, 210] on icon at bounding box center [262, 211] width 9 height 9
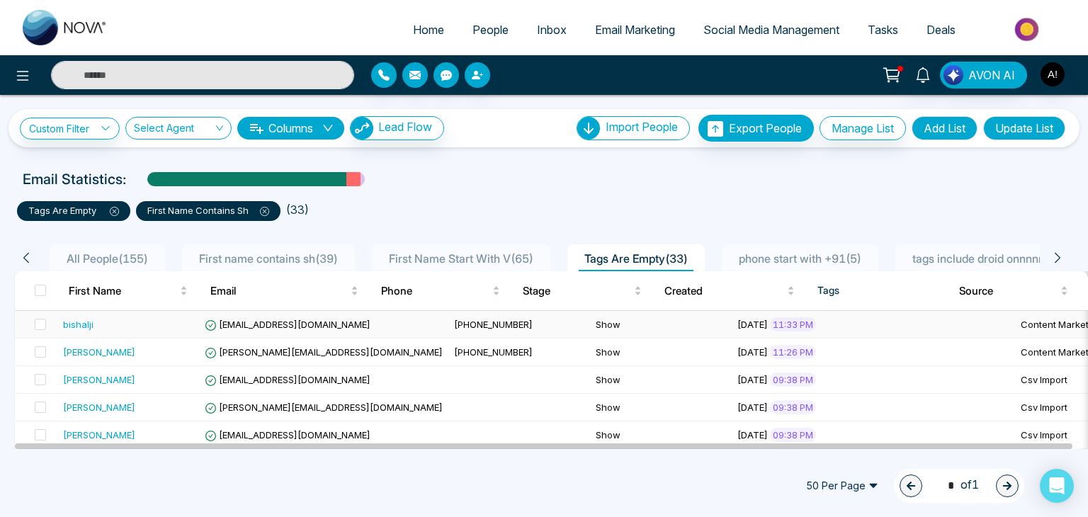
click at [590, 314] on td "Show" at bounding box center [661, 325] width 142 height 28
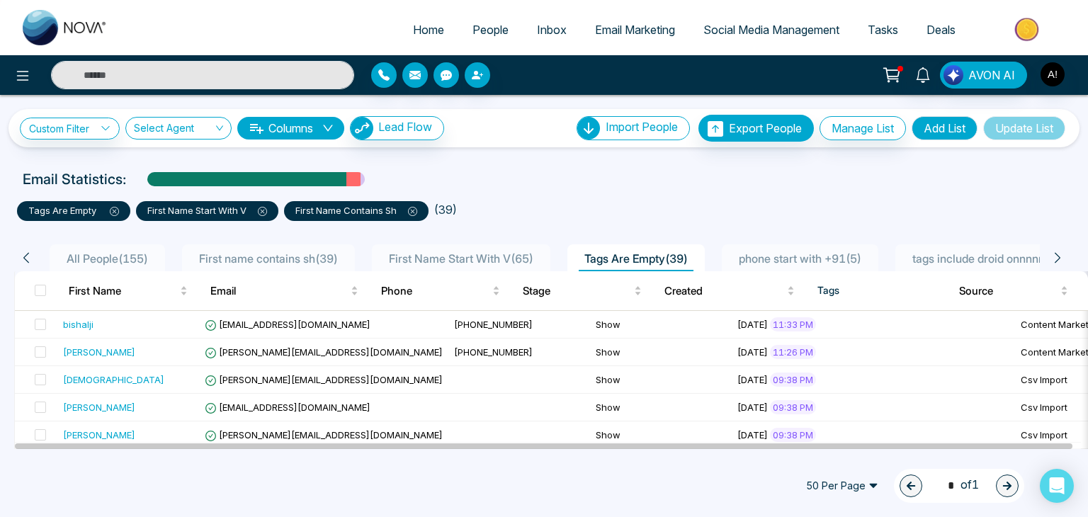
click at [265, 207] on icon at bounding box center [262, 211] width 9 height 9
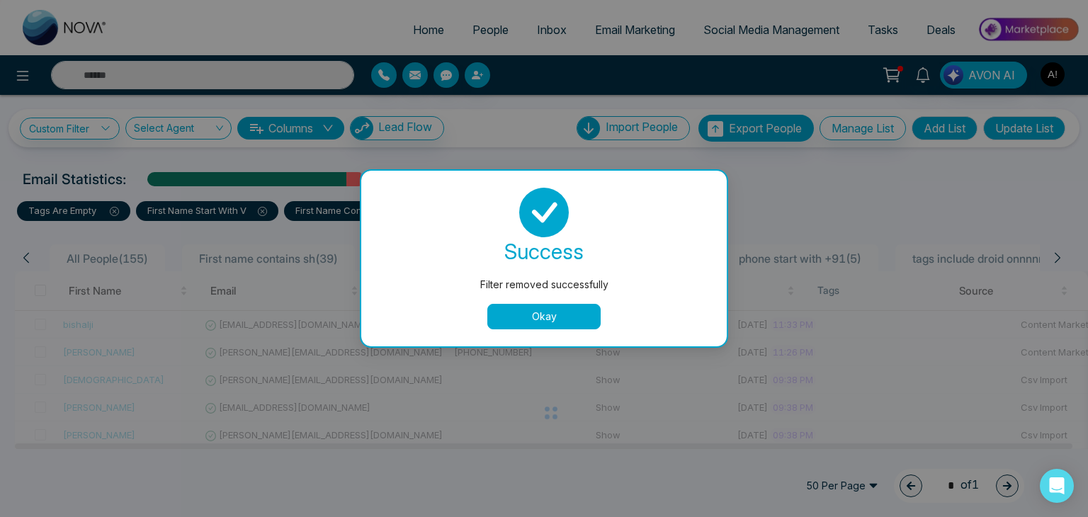
drag, startPoint x: 538, startPoint y: 315, endPoint x: 238, endPoint y: 256, distance: 306.1
click at [537, 315] on button "Okay" at bounding box center [543, 316] width 113 height 25
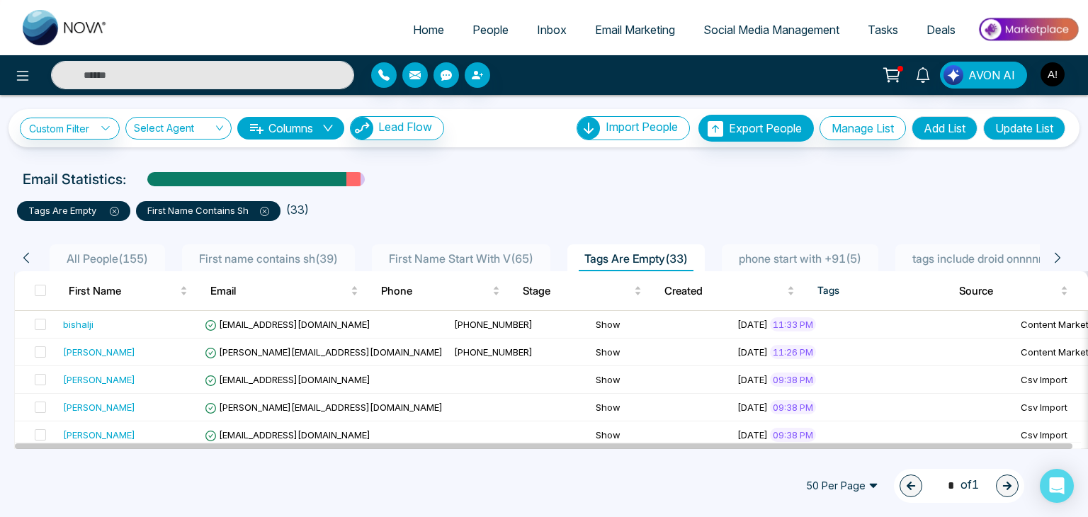
click at [266, 210] on icon at bounding box center [264, 211] width 9 height 9
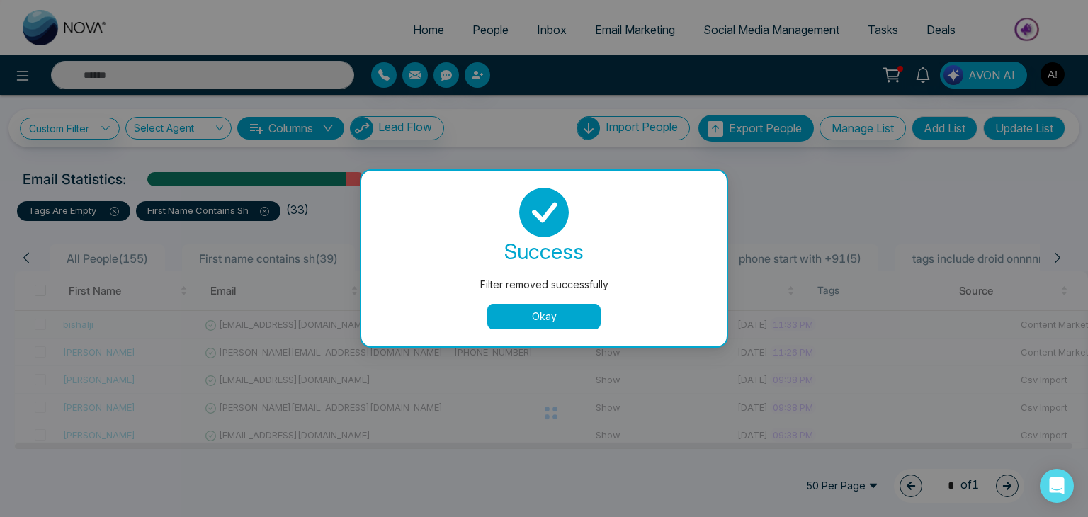
click at [528, 316] on button "Okay" at bounding box center [543, 316] width 113 height 25
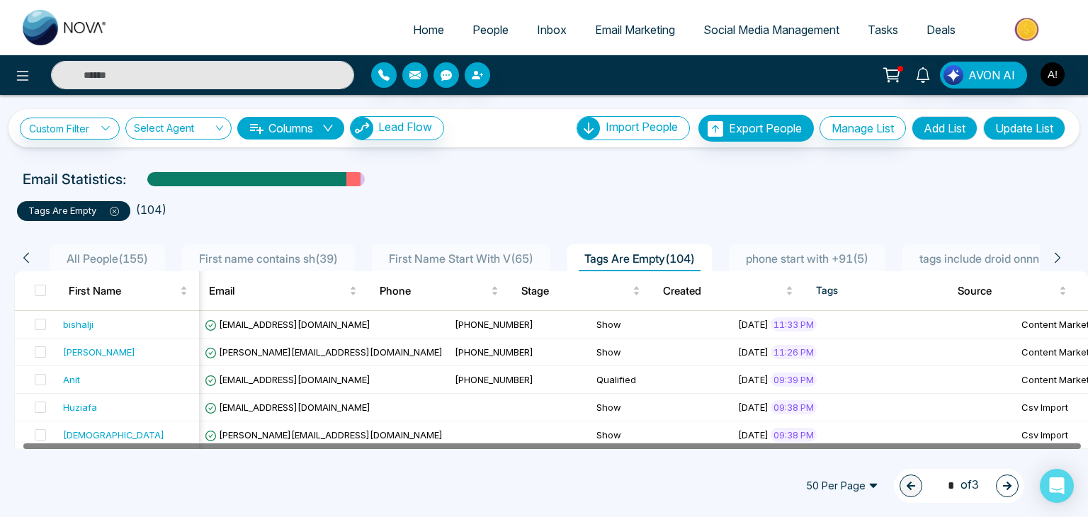
scroll to position [0, 8]
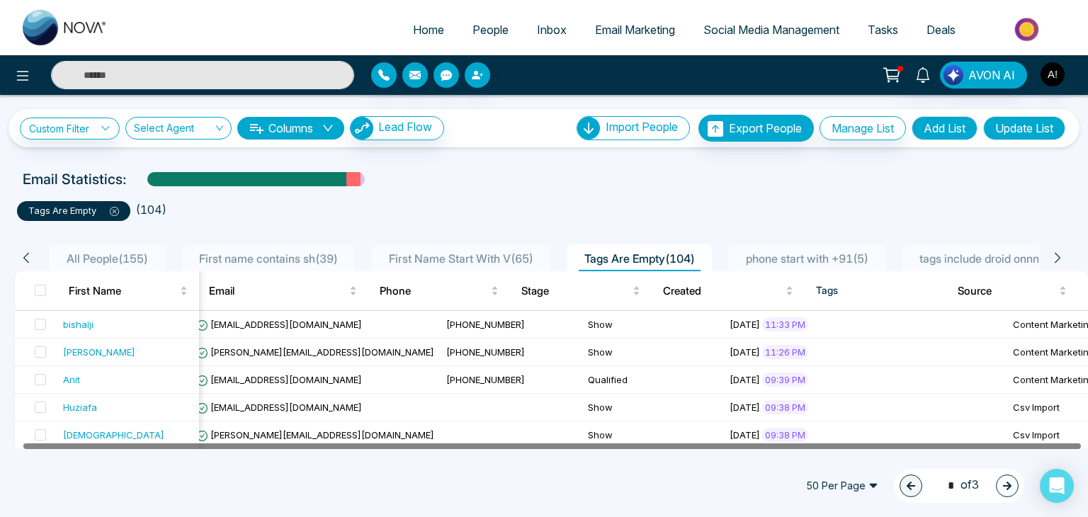
drag, startPoint x: 173, startPoint y: 443, endPoint x: 548, endPoint y: 452, distance: 375.4
click at [547, 451] on div "Home People Inbox Email Marketing Social Media Management Tasks Deals AVON AI C…" at bounding box center [544, 258] width 1088 height 517
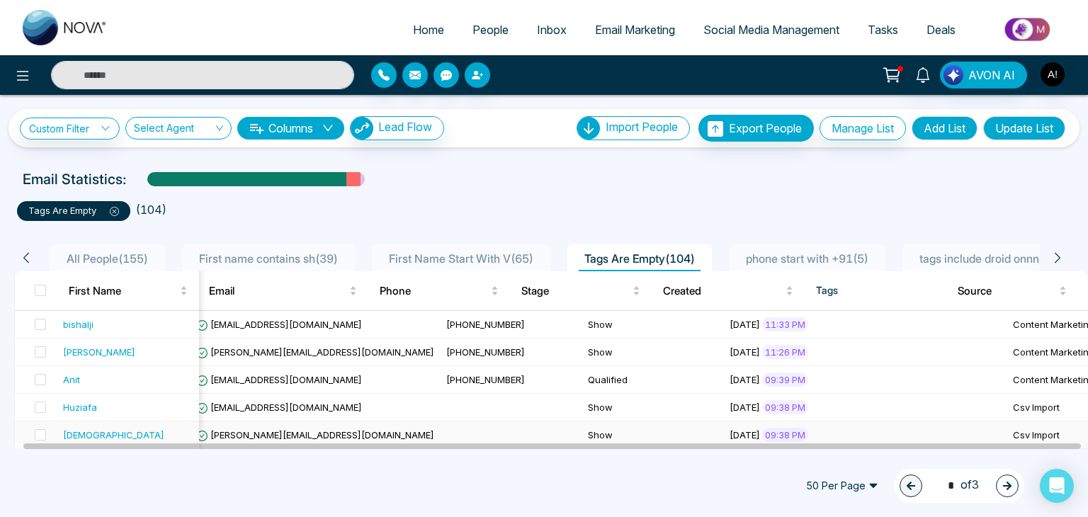
drag, startPoint x: 599, startPoint y: 440, endPoint x: 627, endPoint y: 438, distance: 27.7
click at [627, 438] on td "Show" at bounding box center [653, 435] width 142 height 28
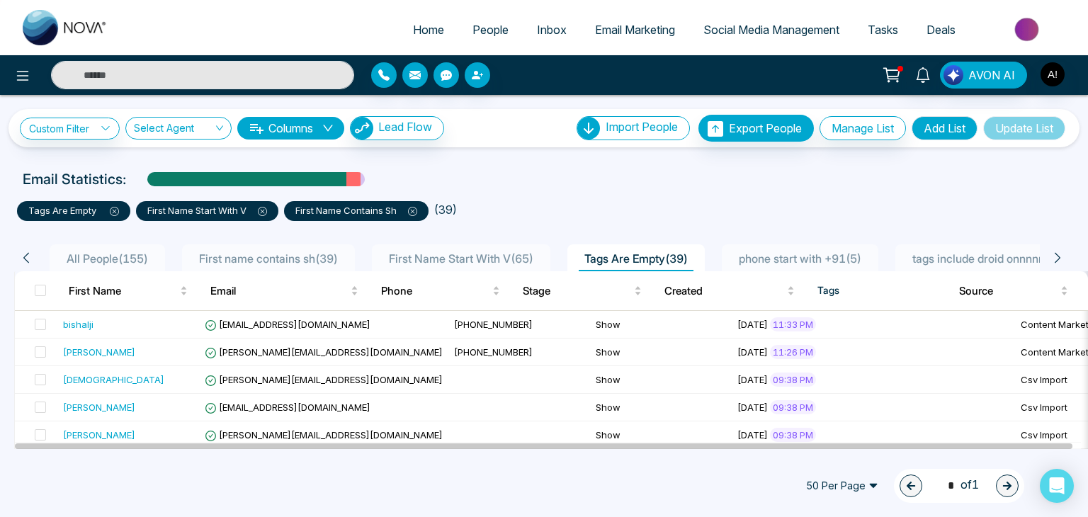
click at [1056, 250] on div "All People ( 155 ) First name contains sh ( 39 ) First Name Start With V ( 65 )…" at bounding box center [538, 257] width 1049 height 27
click at [1057, 253] on icon at bounding box center [1057, 257] width 13 height 13
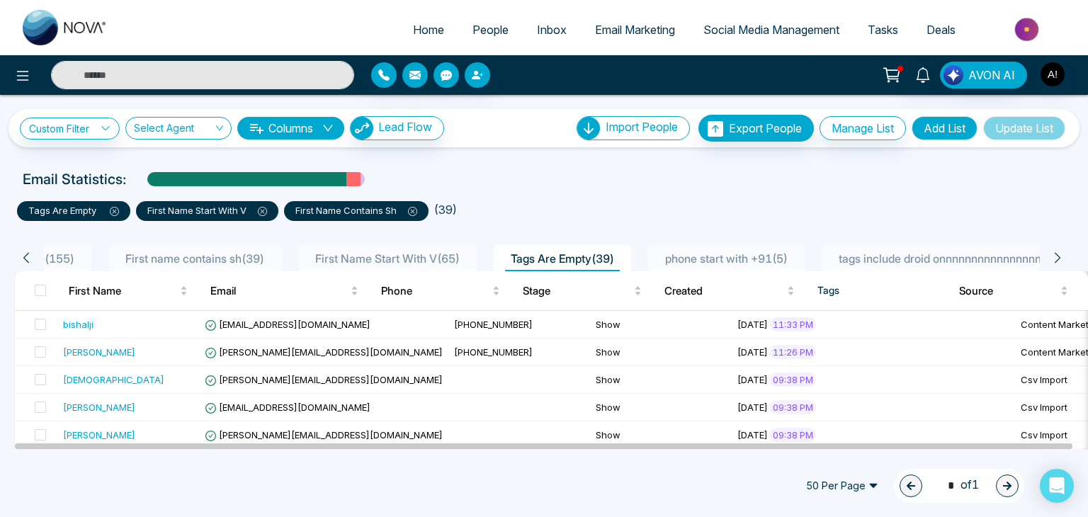
click at [1057, 253] on icon at bounding box center [1057, 257] width 13 height 13
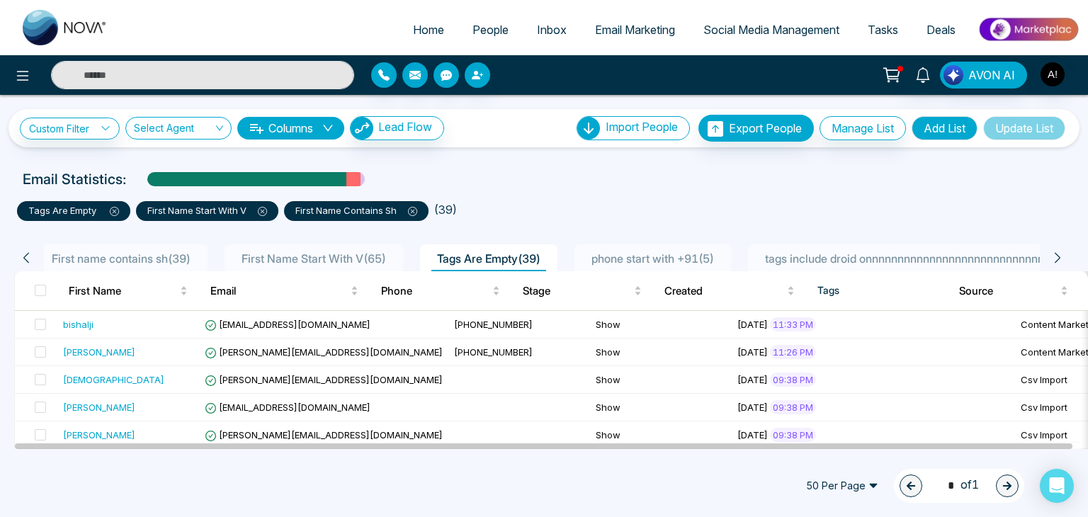
click at [1057, 253] on icon at bounding box center [1057, 257] width 13 height 13
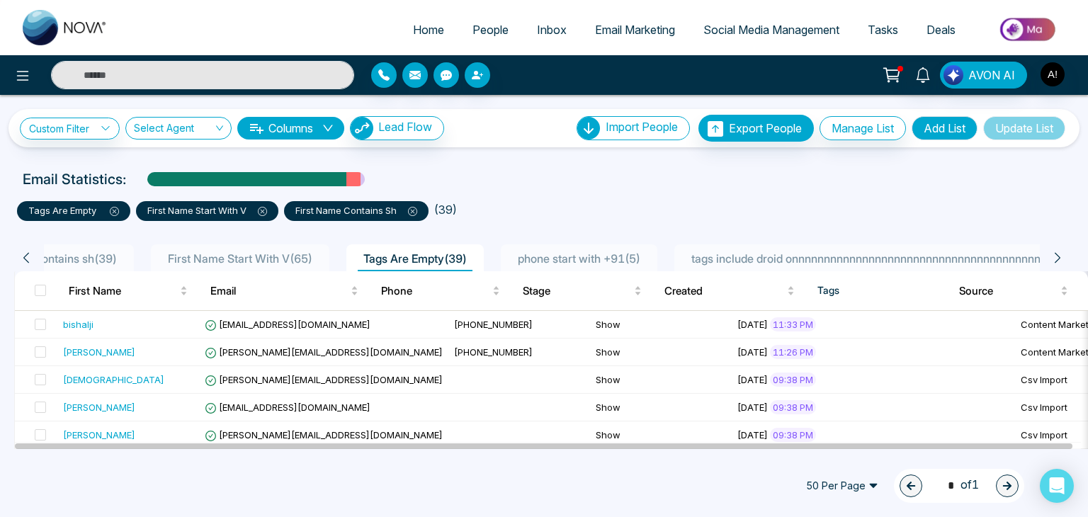
click at [1057, 253] on icon at bounding box center [1057, 257] width 13 height 13
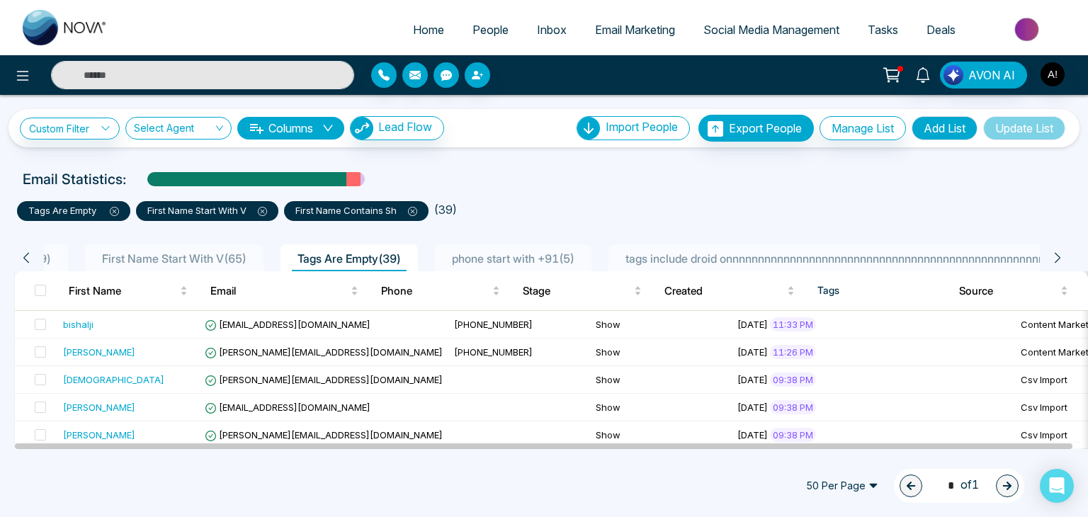
click at [1057, 253] on icon at bounding box center [1057, 257] width 13 height 13
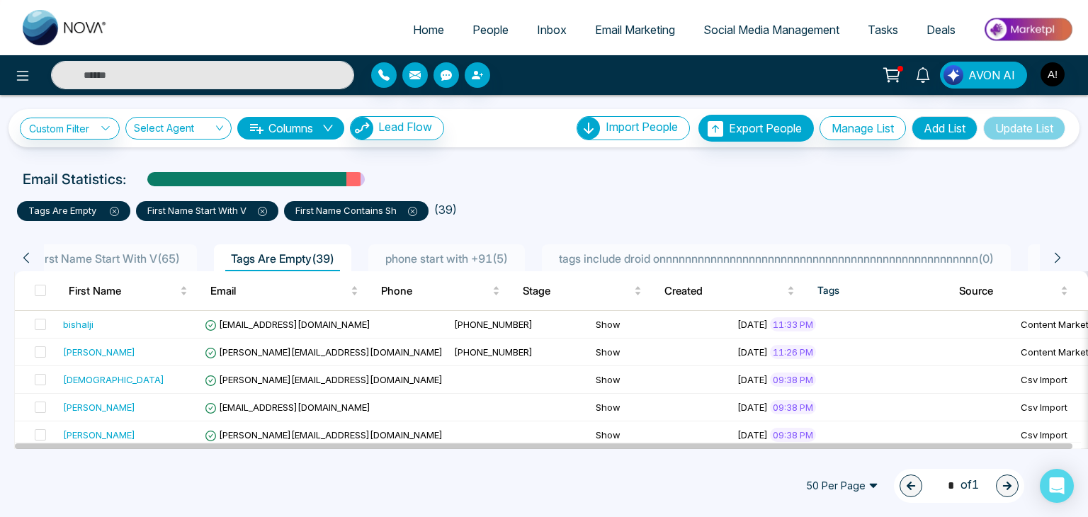
click at [1057, 253] on icon at bounding box center [1057, 257] width 13 height 13
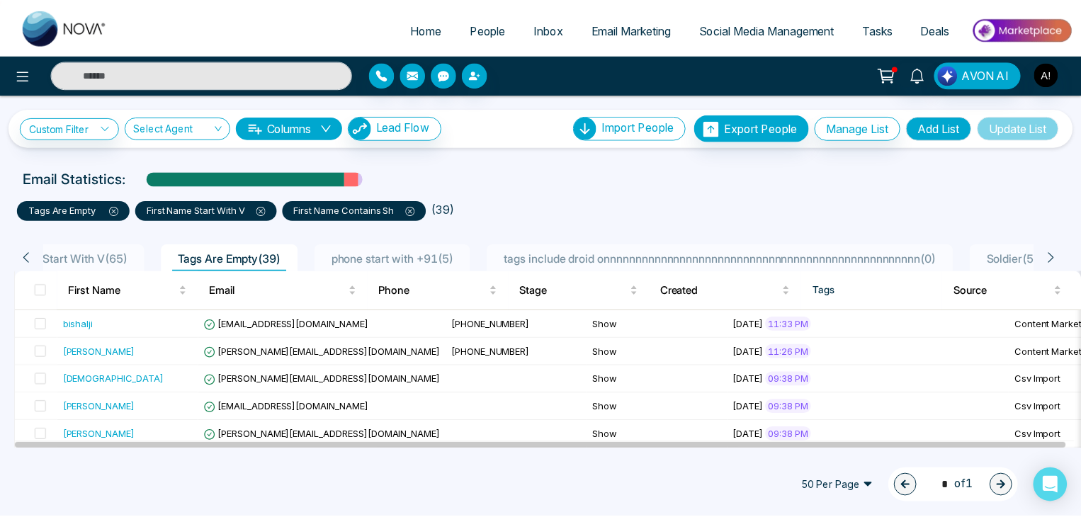
scroll to position [0, 442]
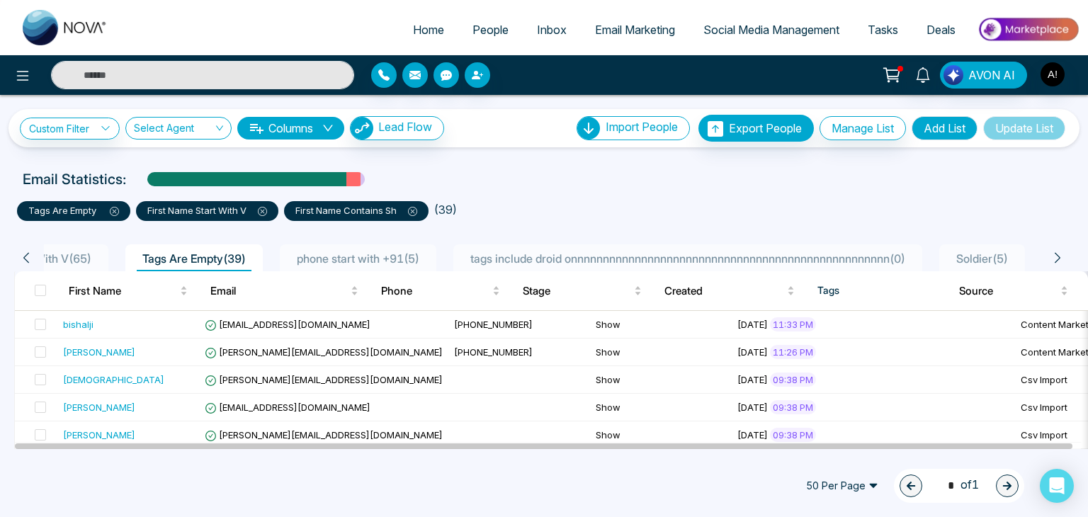
click at [389, 257] on span "phone start with +91 ( 5 )" at bounding box center [358, 258] width 134 height 14
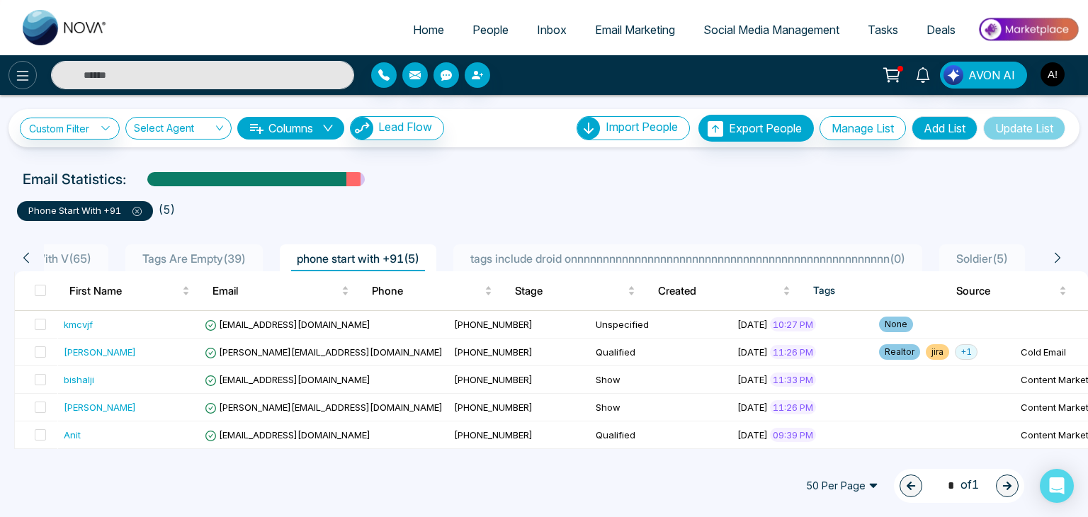
click at [21, 74] on icon at bounding box center [22, 75] width 17 height 17
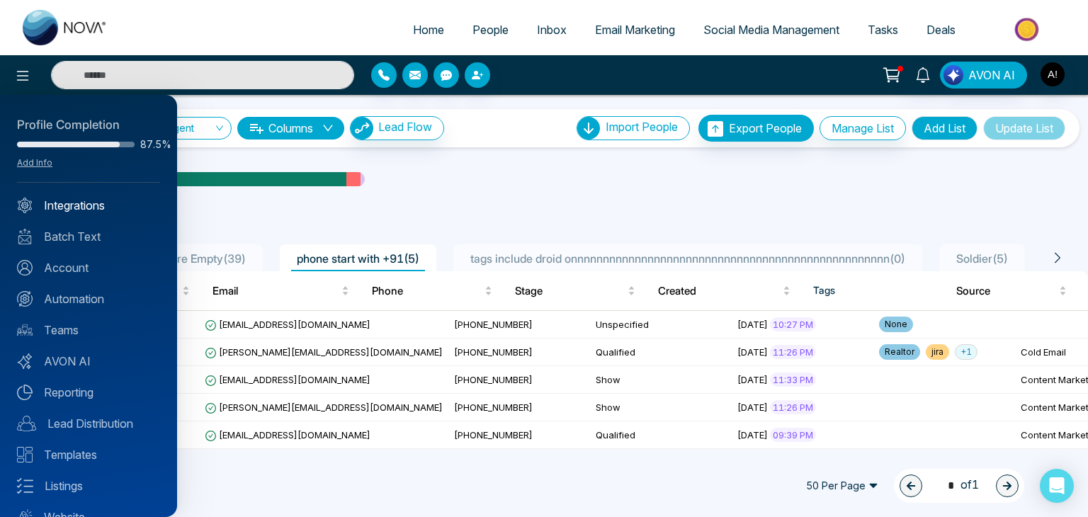
click at [57, 200] on link "Integrations" at bounding box center [88, 205] width 143 height 17
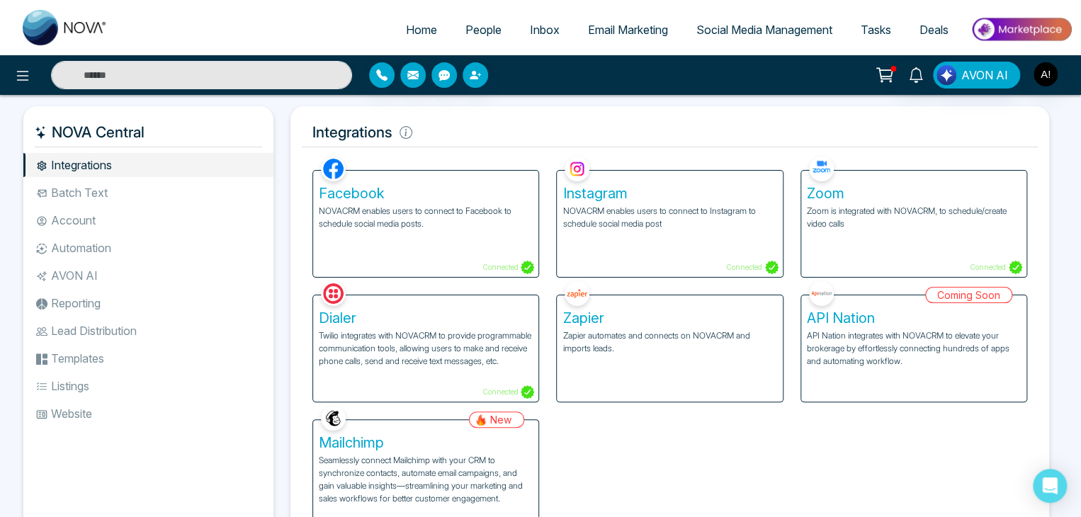
click at [872, 210] on p "Zoom is integrated with NOVACRM, to schedule/create video calls" at bounding box center [914, 217] width 214 height 25
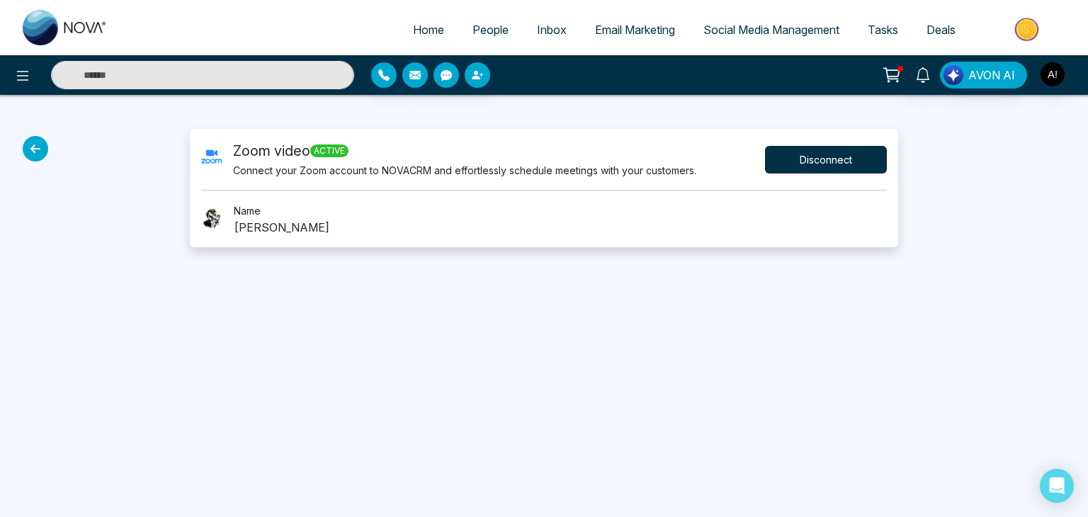
click at [802, 158] on button "Disconnect" at bounding box center [826, 160] width 122 height 28
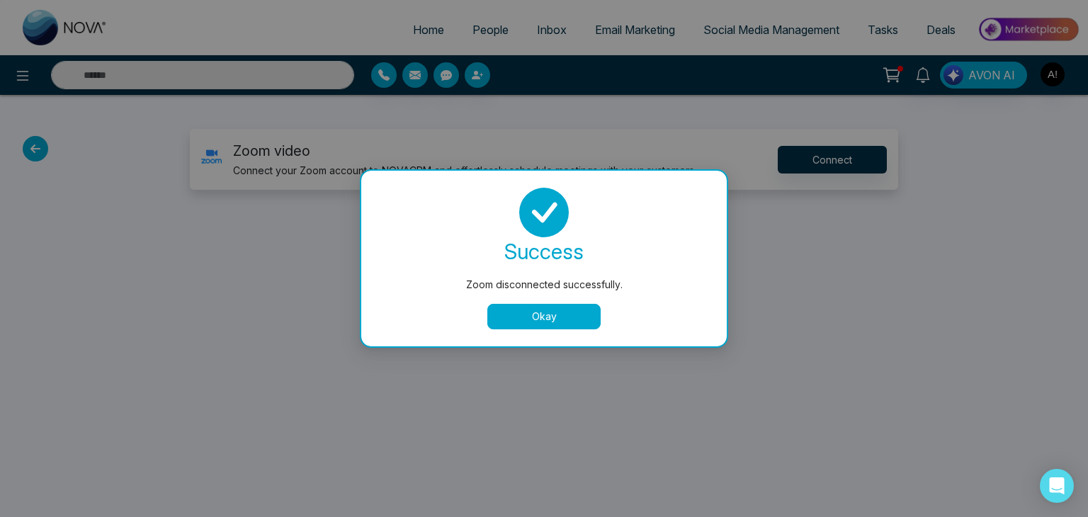
click at [557, 314] on button "Okay" at bounding box center [543, 316] width 113 height 25
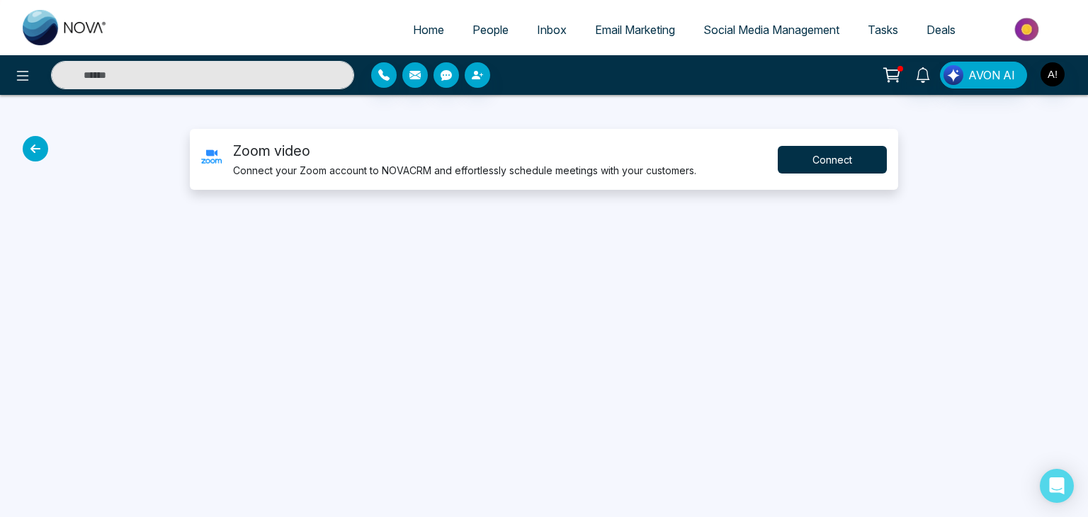
click at [831, 154] on button "Connect" at bounding box center [832, 160] width 109 height 28
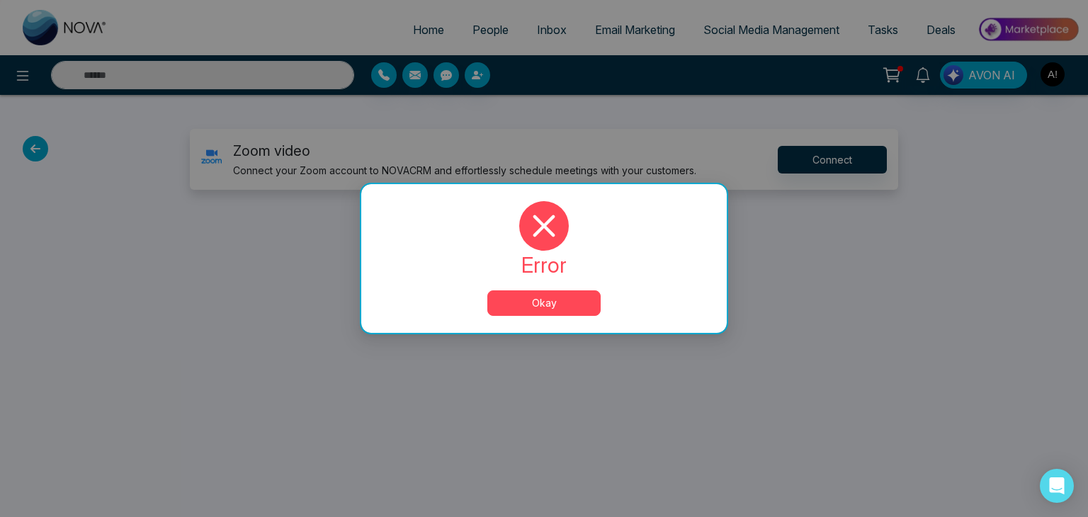
click at [566, 302] on button "Okay" at bounding box center [543, 302] width 113 height 25
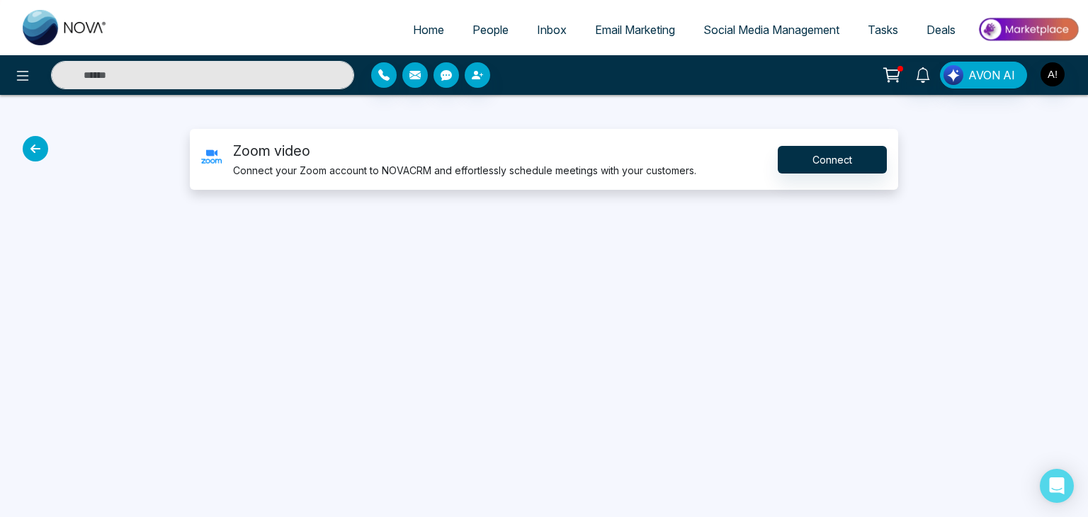
click at [30, 154] on icon at bounding box center [35, 148] width 25 height 25
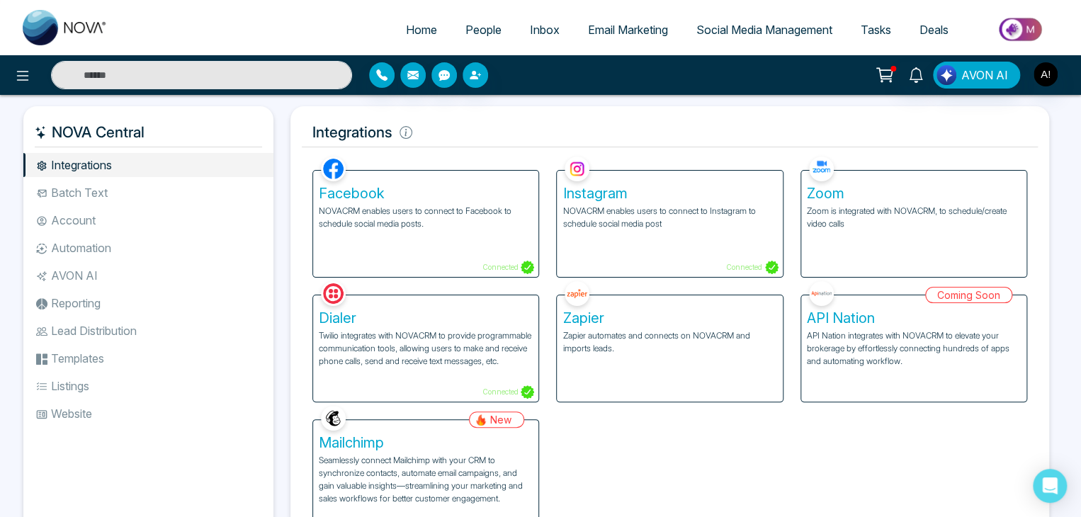
click at [731, 33] on span "Social Media Management" at bounding box center [764, 30] width 136 height 14
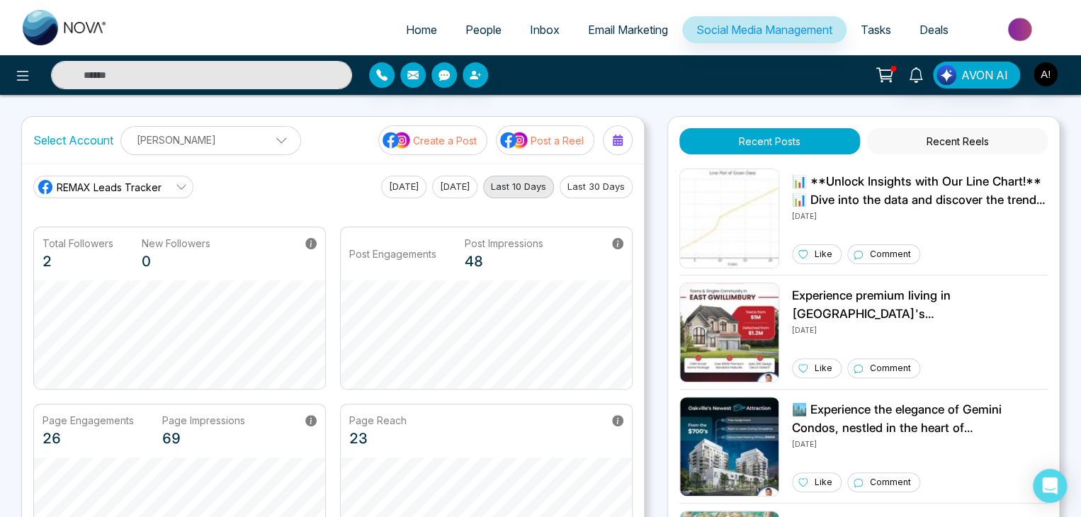
click at [263, 135] on p "[PERSON_NAME]" at bounding box center [211, 139] width 162 height 23
click at [411, 26] on span "Home" at bounding box center [421, 30] width 31 height 14
select select "*"
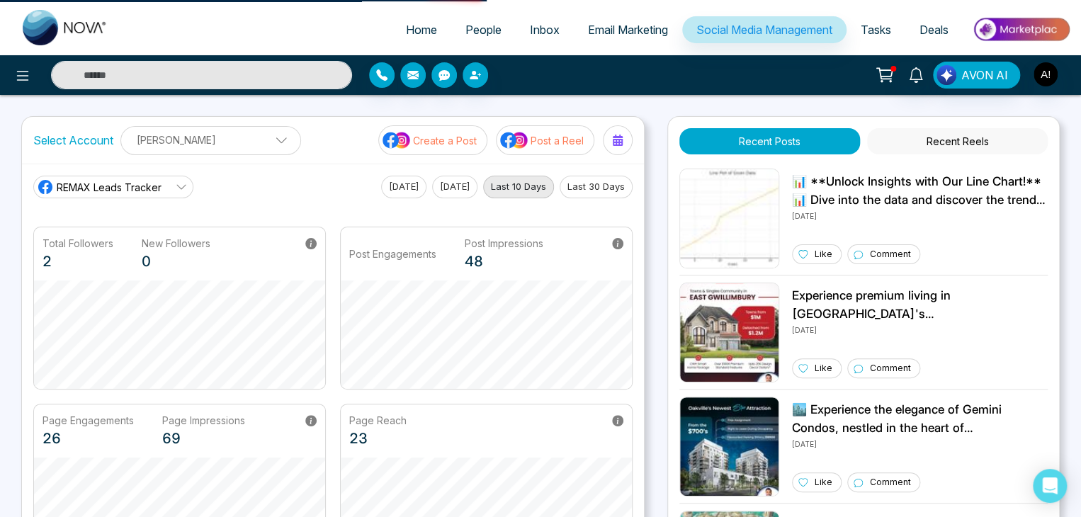
select select "*"
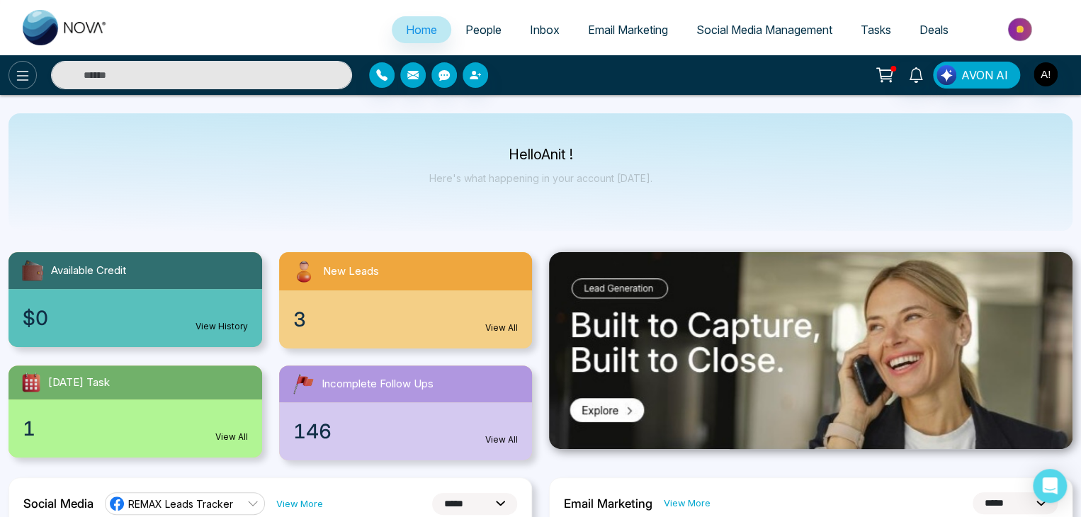
click at [25, 72] on icon at bounding box center [22, 75] width 17 height 17
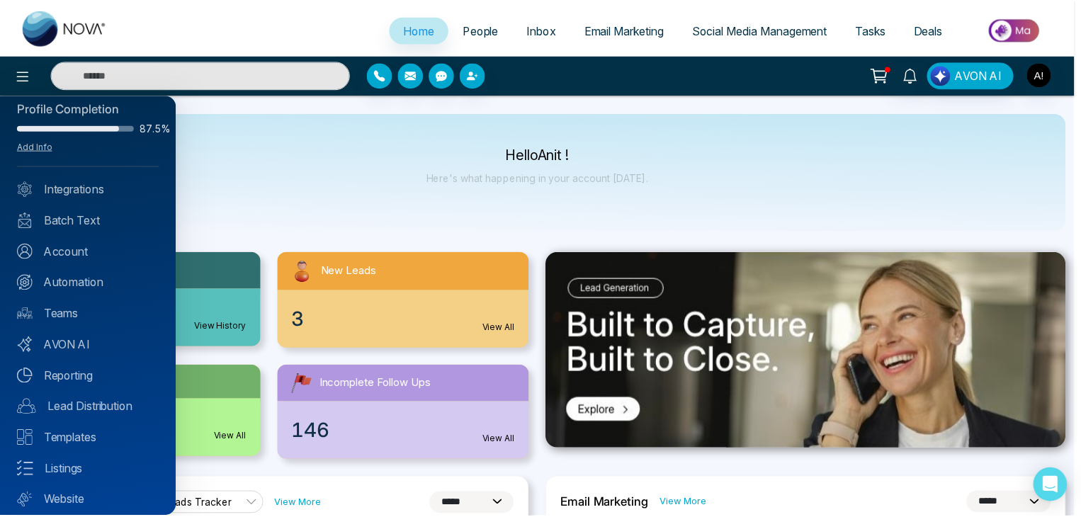
scroll to position [56, 0]
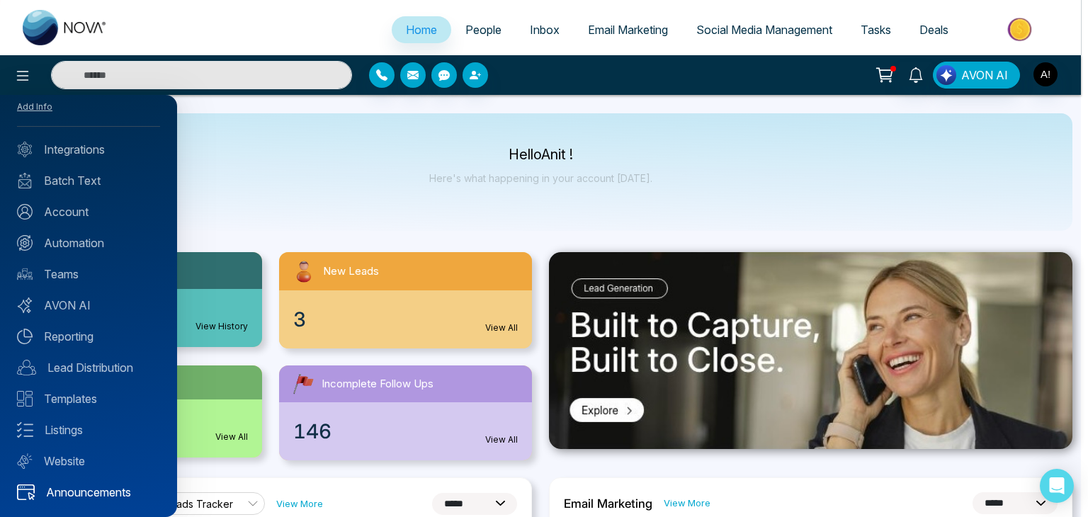
click at [89, 485] on link "Announcements" at bounding box center [88, 492] width 143 height 17
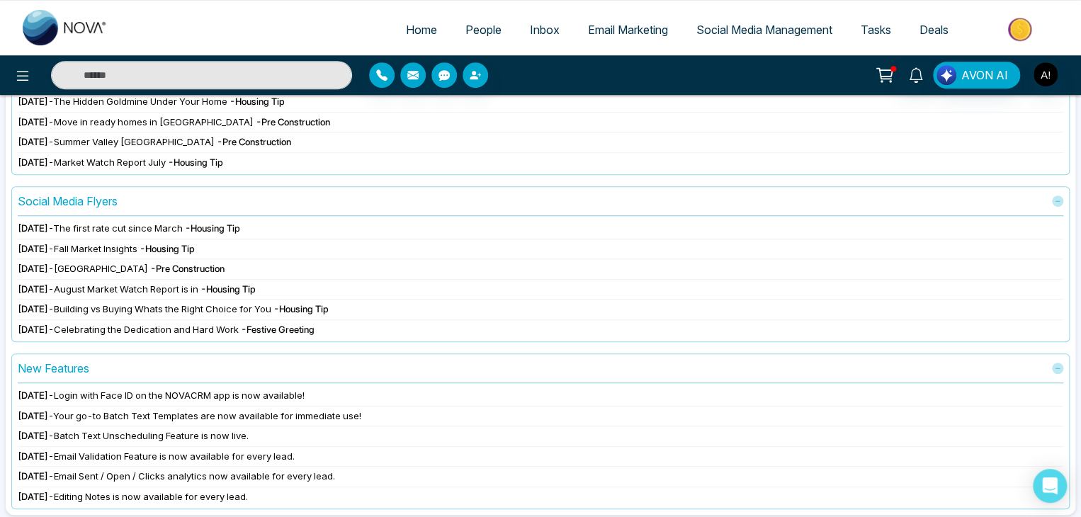
scroll to position [312, 0]
